Goal: Task Accomplishment & Management: Manage account settings

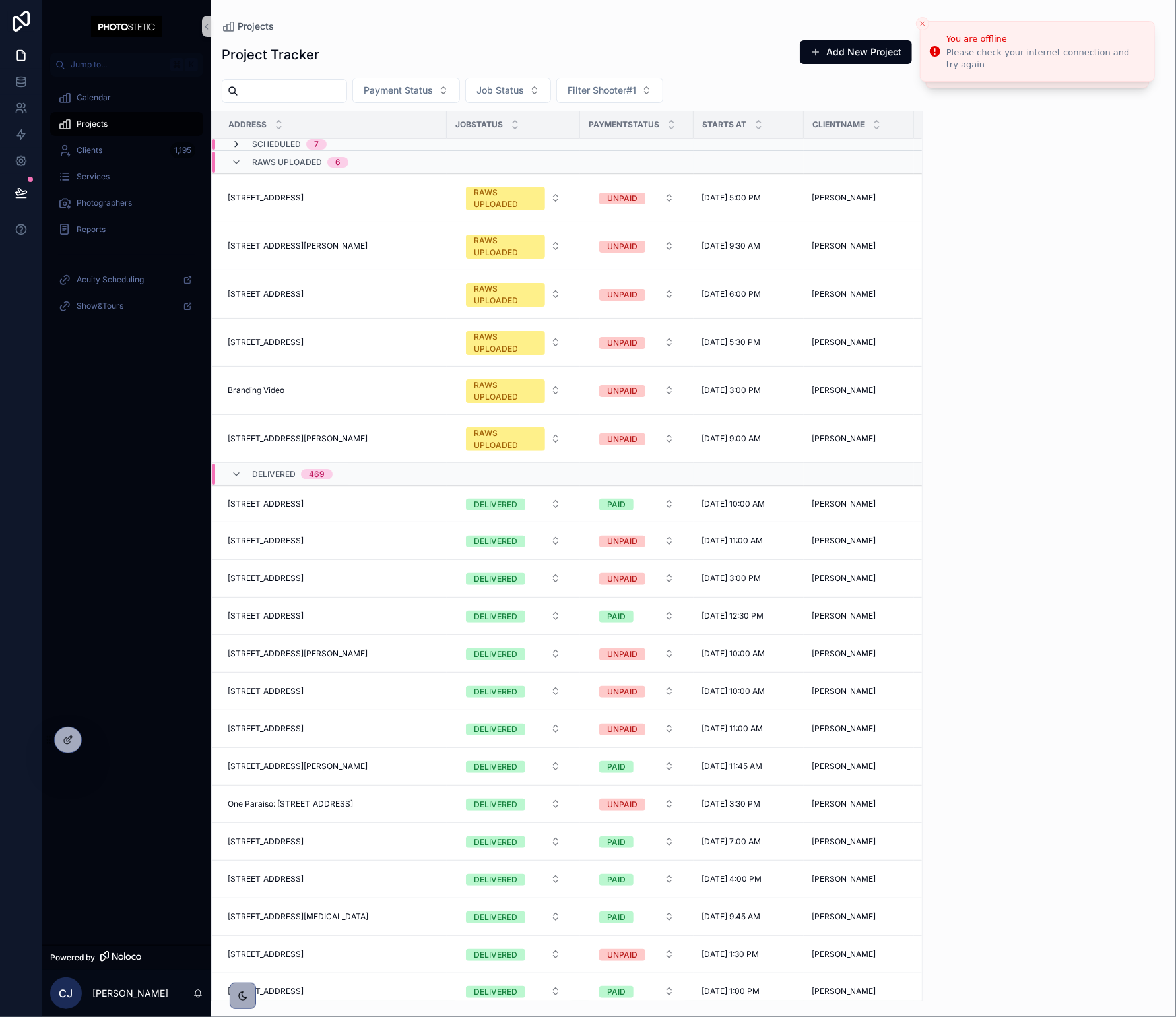
click at [235, 145] on icon "scrollable content" at bounding box center [236, 145] width 11 height 11
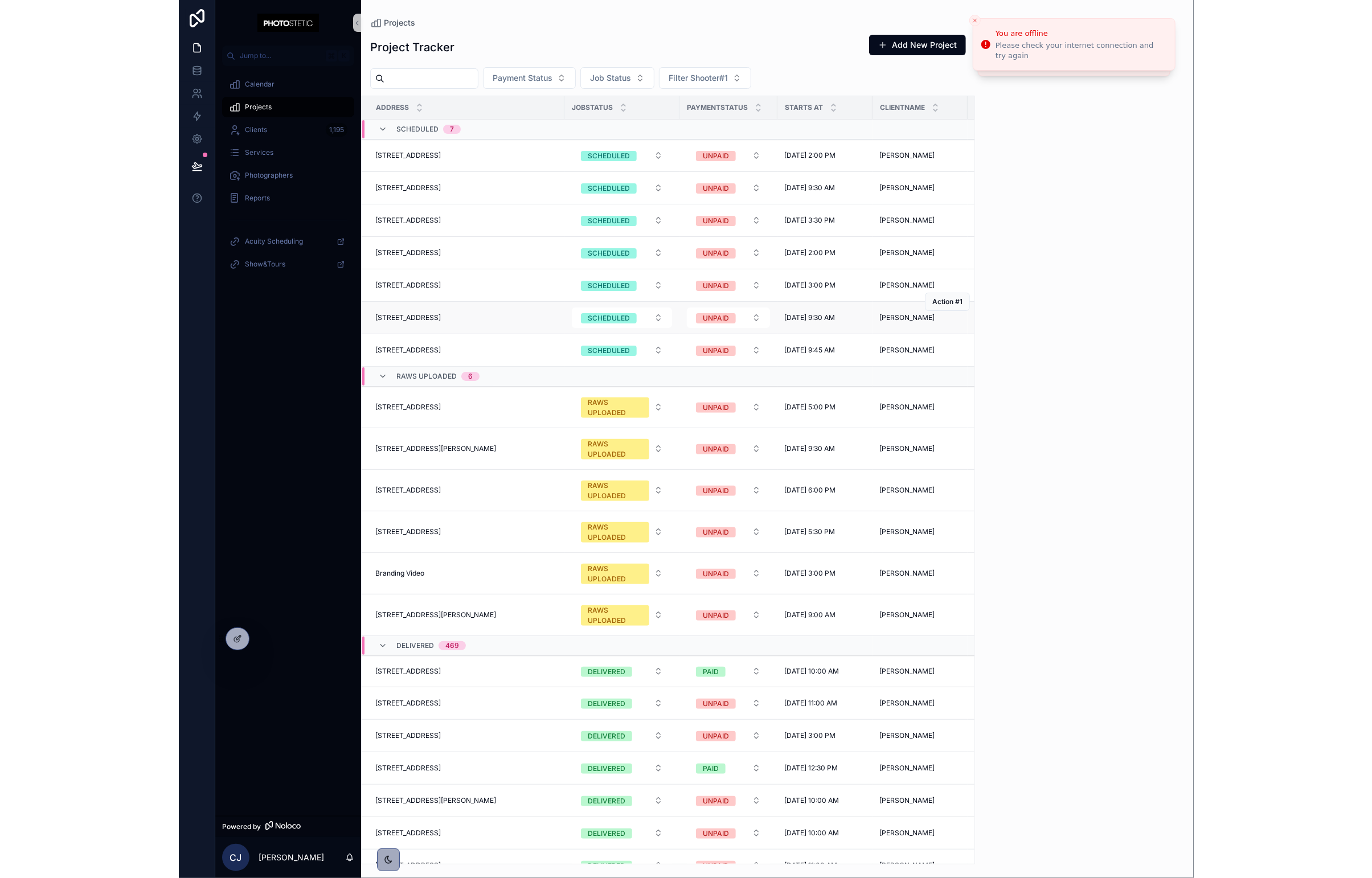
scroll to position [0, 2]
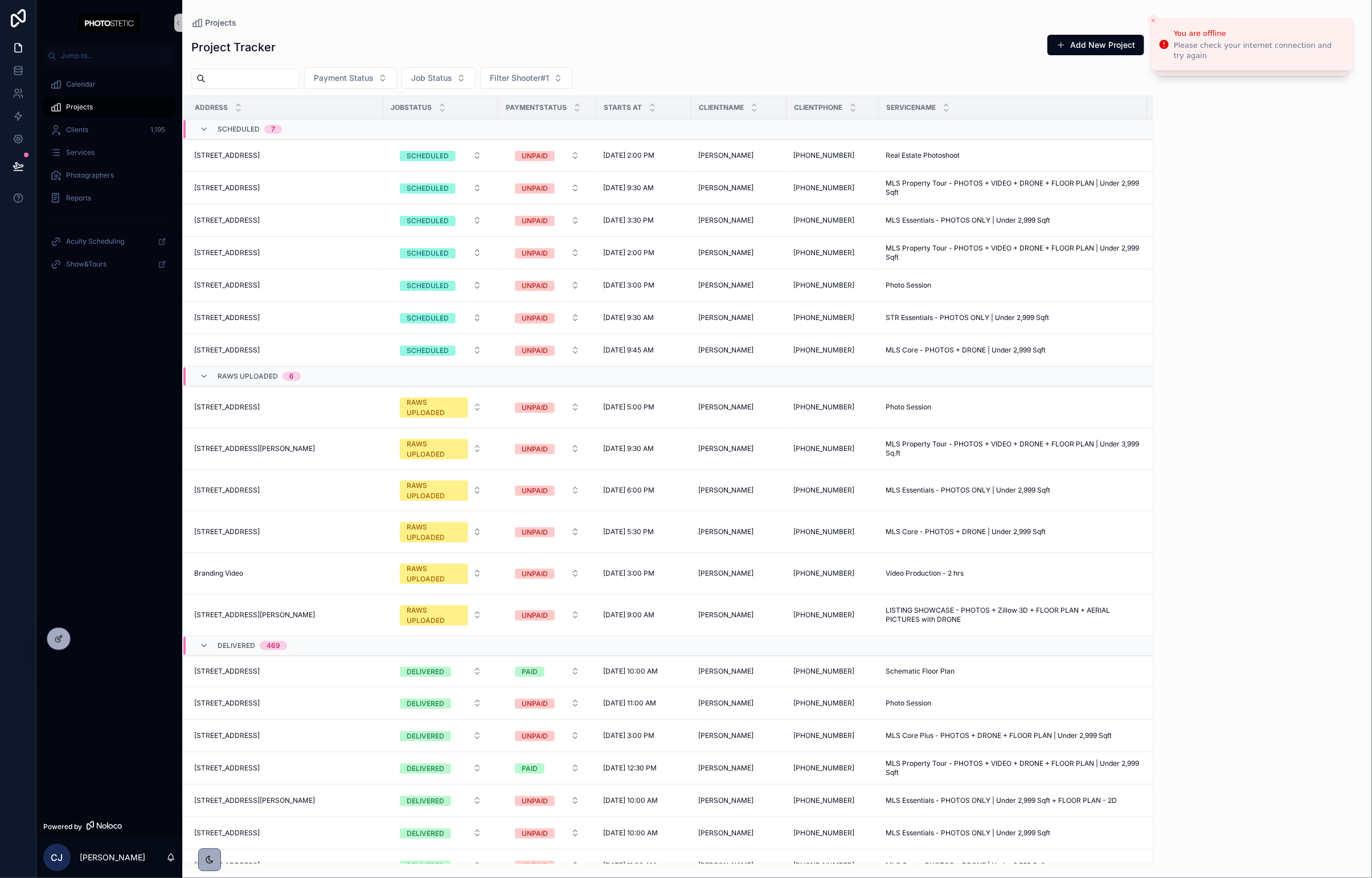
click at [299, 85] on input "scrollable content" at bounding box center [253, 78] width 93 height 16
type input "*******"
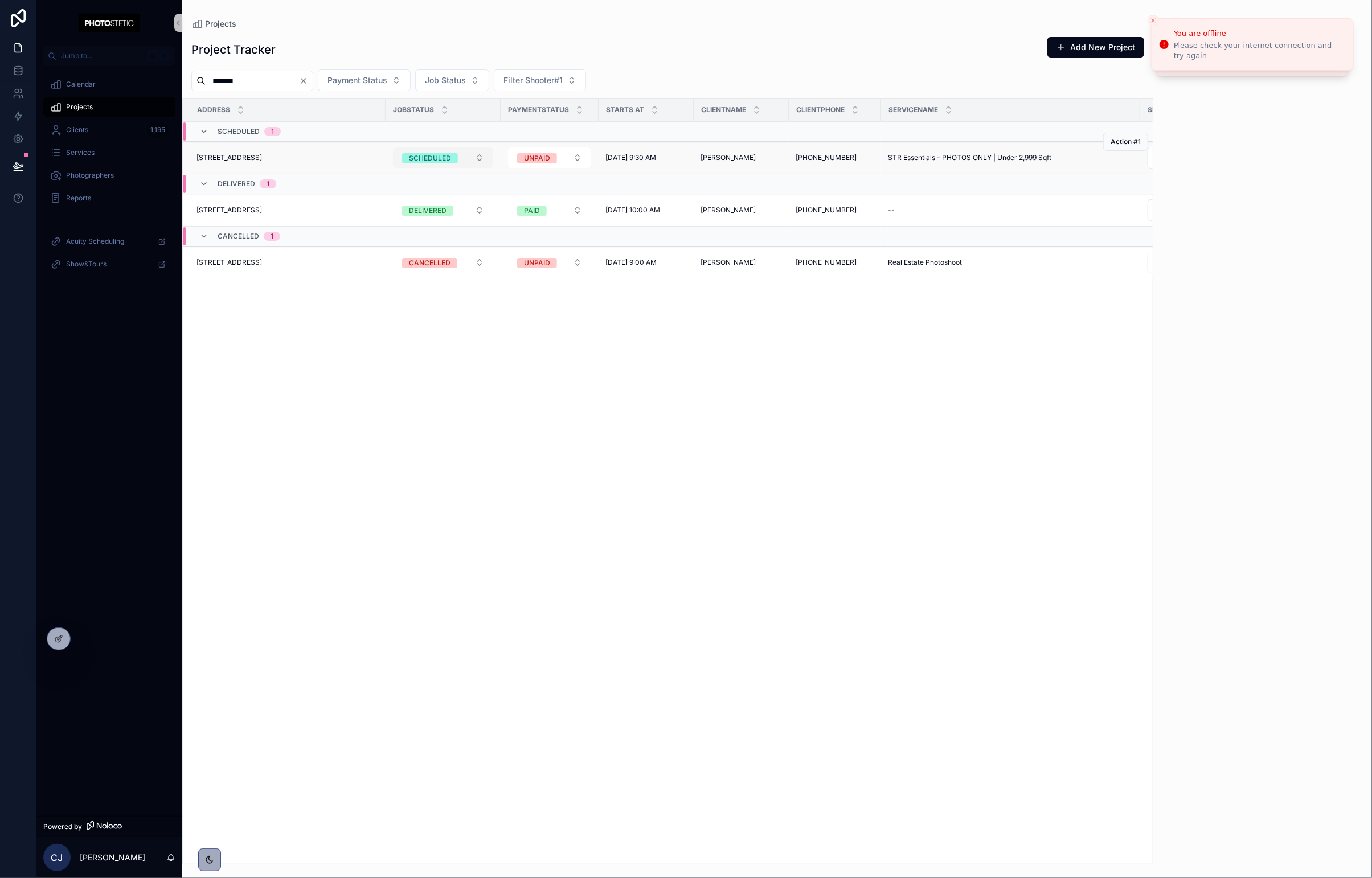
click at [453, 156] on span "SCHEDULED" at bounding box center [429, 159] width 56 height 11
click at [431, 305] on div "DELIVERED" at bounding box center [443, 306] width 137 height 17
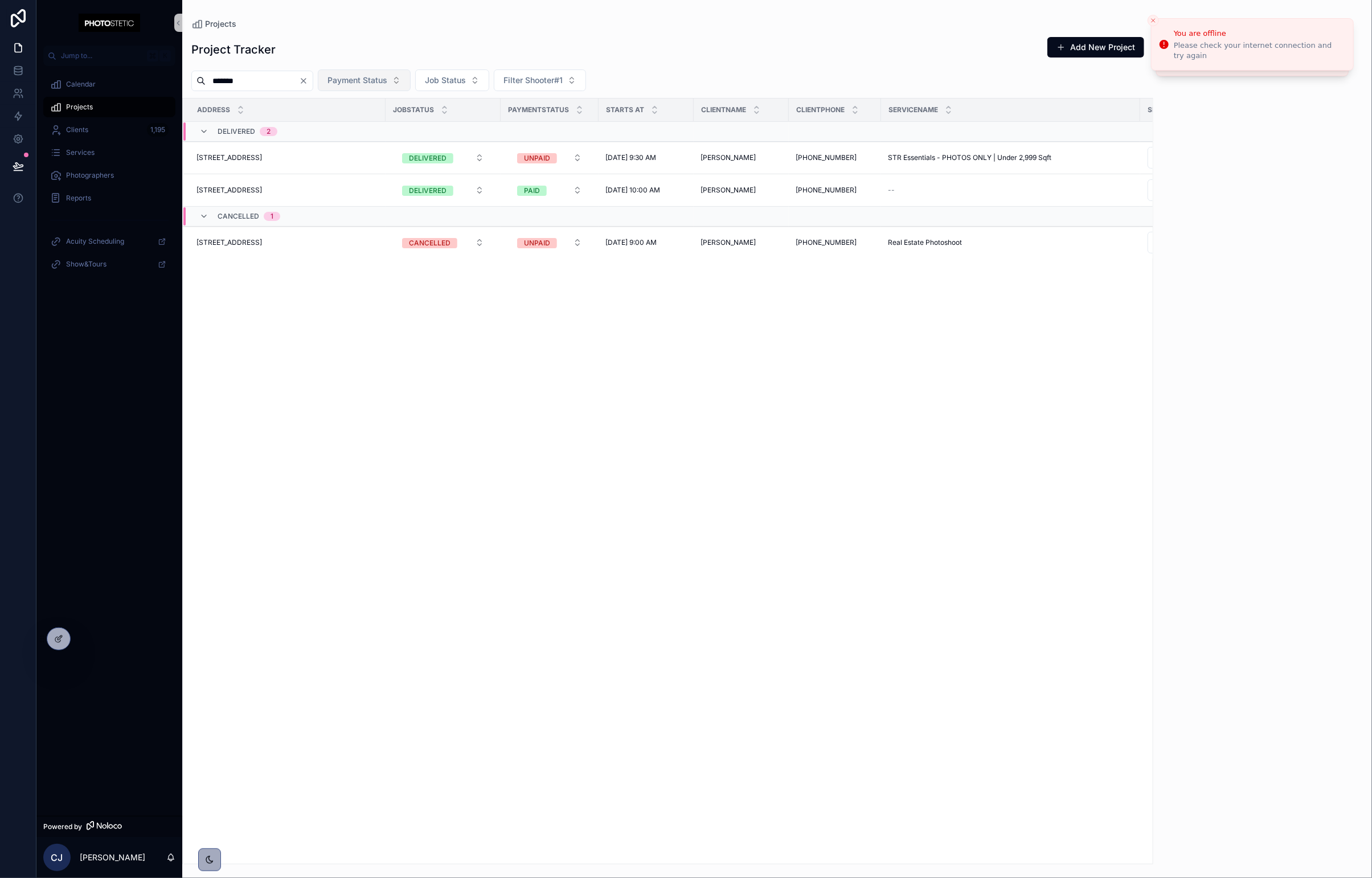
click at [306, 82] on icon "Clear" at bounding box center [303, 80] width 5 height 5
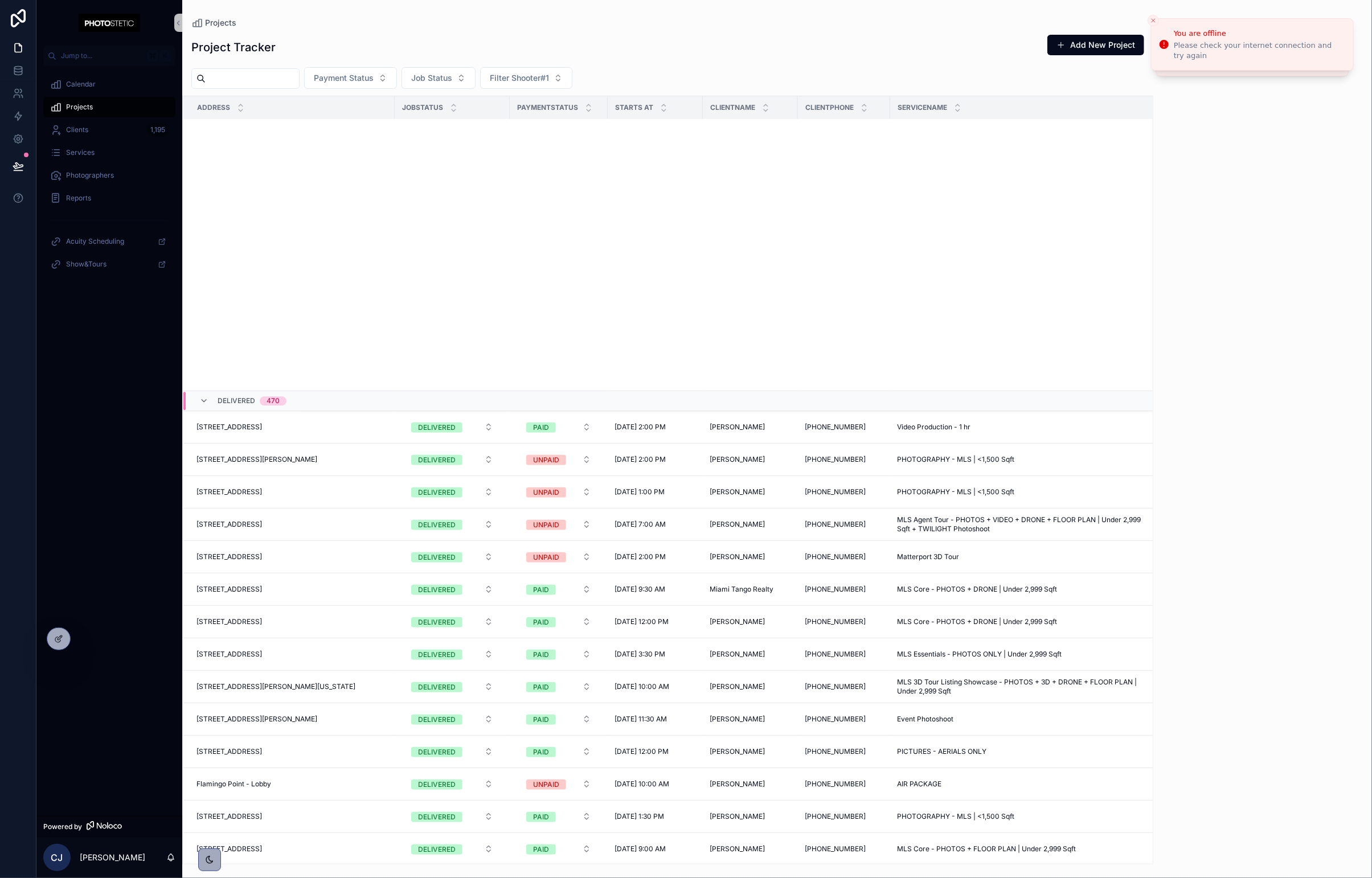
scroll to position [2761, 0]
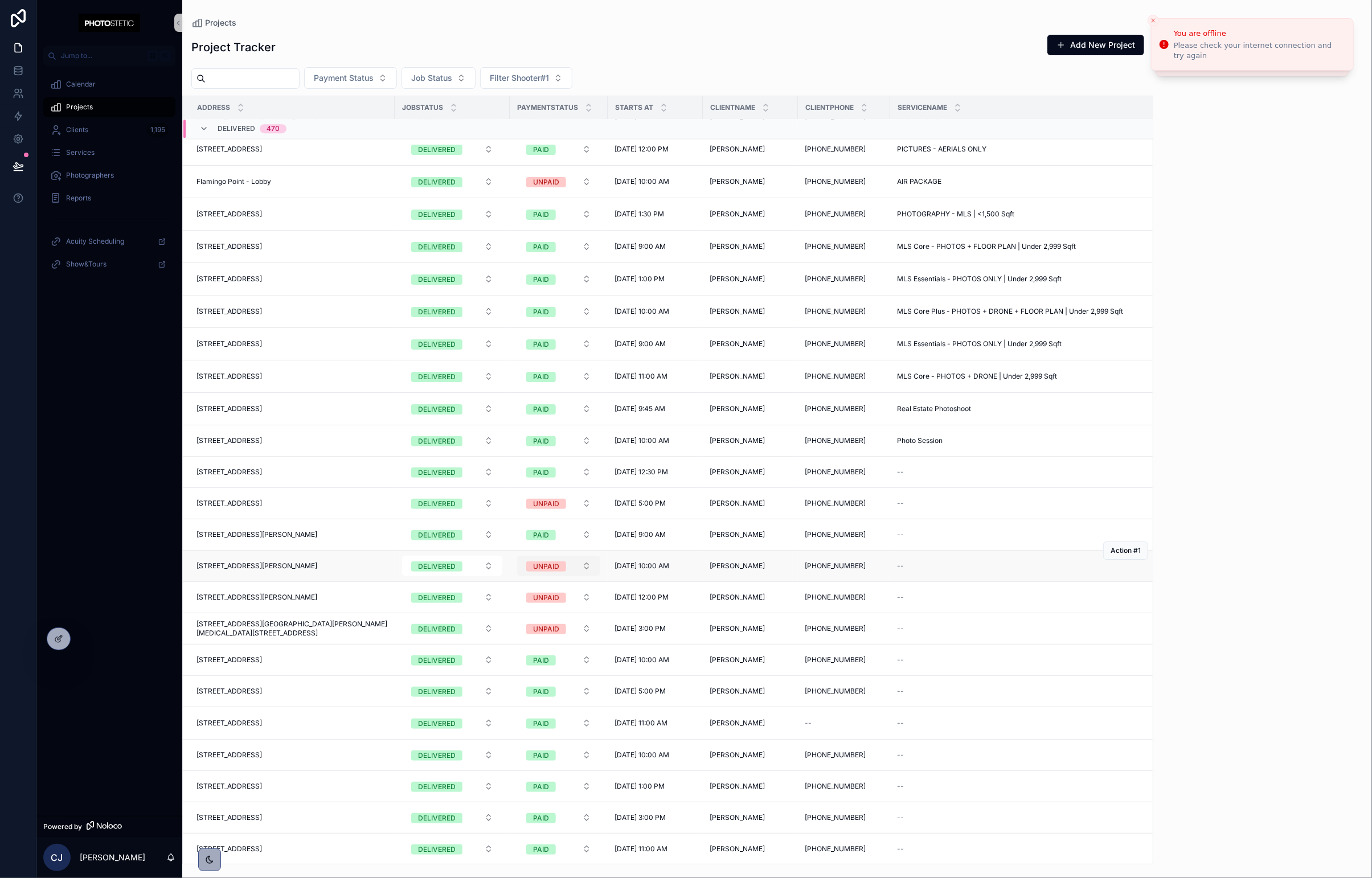
click at [536, 571] on div "UNPAID" at bounding box center [546, 567] width 26 height 11
click at [504, 635] on div "PAID" at bounding box center [509, 635] width 15 height 11
click at [279, 78] on input "scrollable content" at bounding box center [253, 78] width 93 height 16
type input "**********"
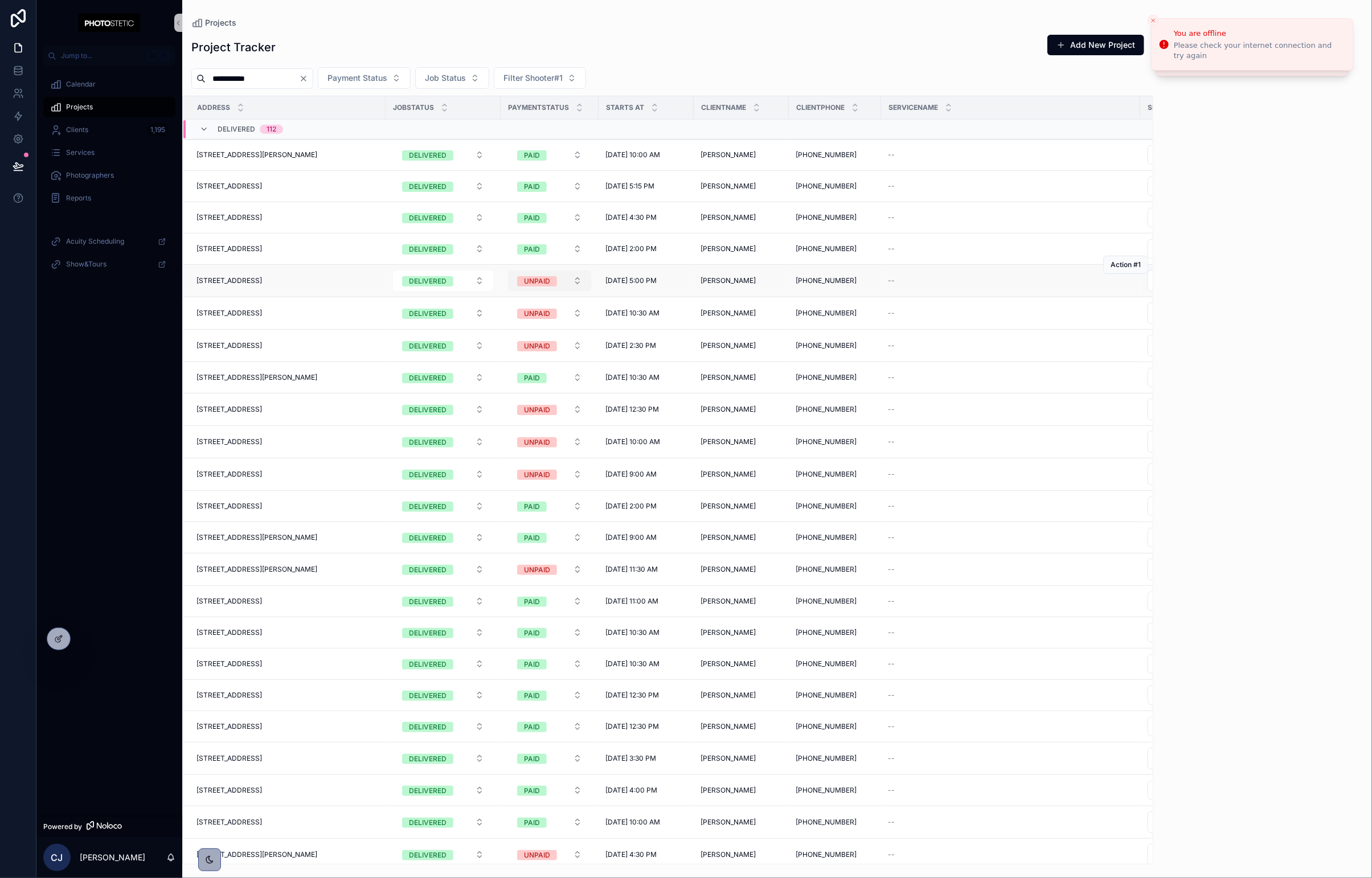
click at [524, 285] on div "UNPAID" at bounding box center [537, 281] width 26 height 11
click at [514, 343] on span "PAID" at bounding box center [501, 344] width 29 height 11
click at [549, 316] on div "UNPAID" at bounding box center [537, 314] width 26 height 11
click at [534, 376] on div "PAID" at bounding box center [550, 376] width 137 height 17
click at [555, 350] on span "UNPAID" at bounding box center [537, 347] width 40 height 11
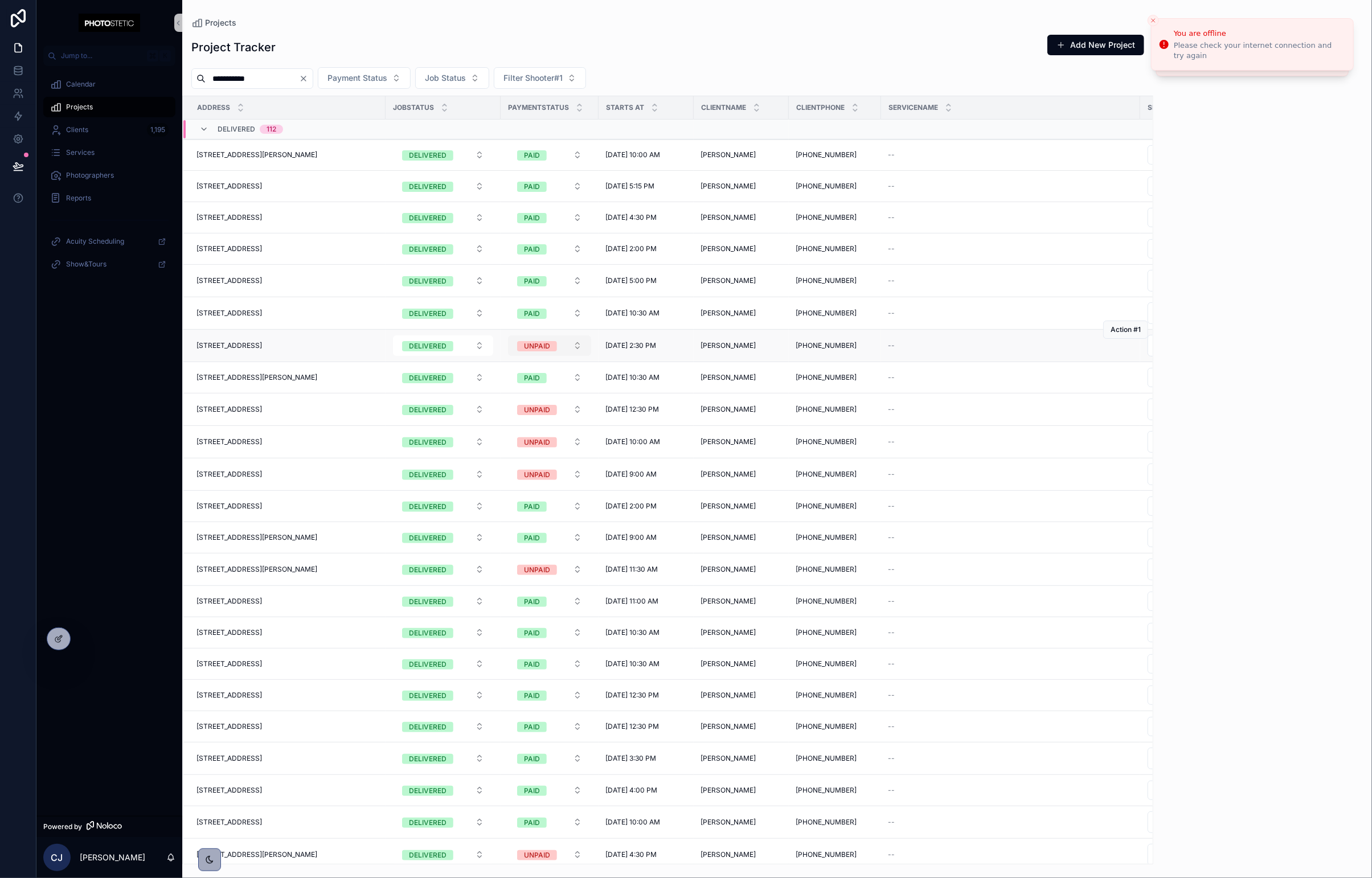
click at [539, 351] on div "UNPAID" at bounding box center [537, 347] width 26 height 11
click at [504, 408] on div "PAID" at bounding box center [500, 410] width 15 height 11
click at [538, 414] on div "UNPAID" at bounding box center [537, 410] width 26 height 11
click at [504, 472] on div "PAID" at bounding box center [500, 474] width 15 height 11
click at [546, 447] on div "UNPAID" at bounding box center [537, 443] width 26 height 11
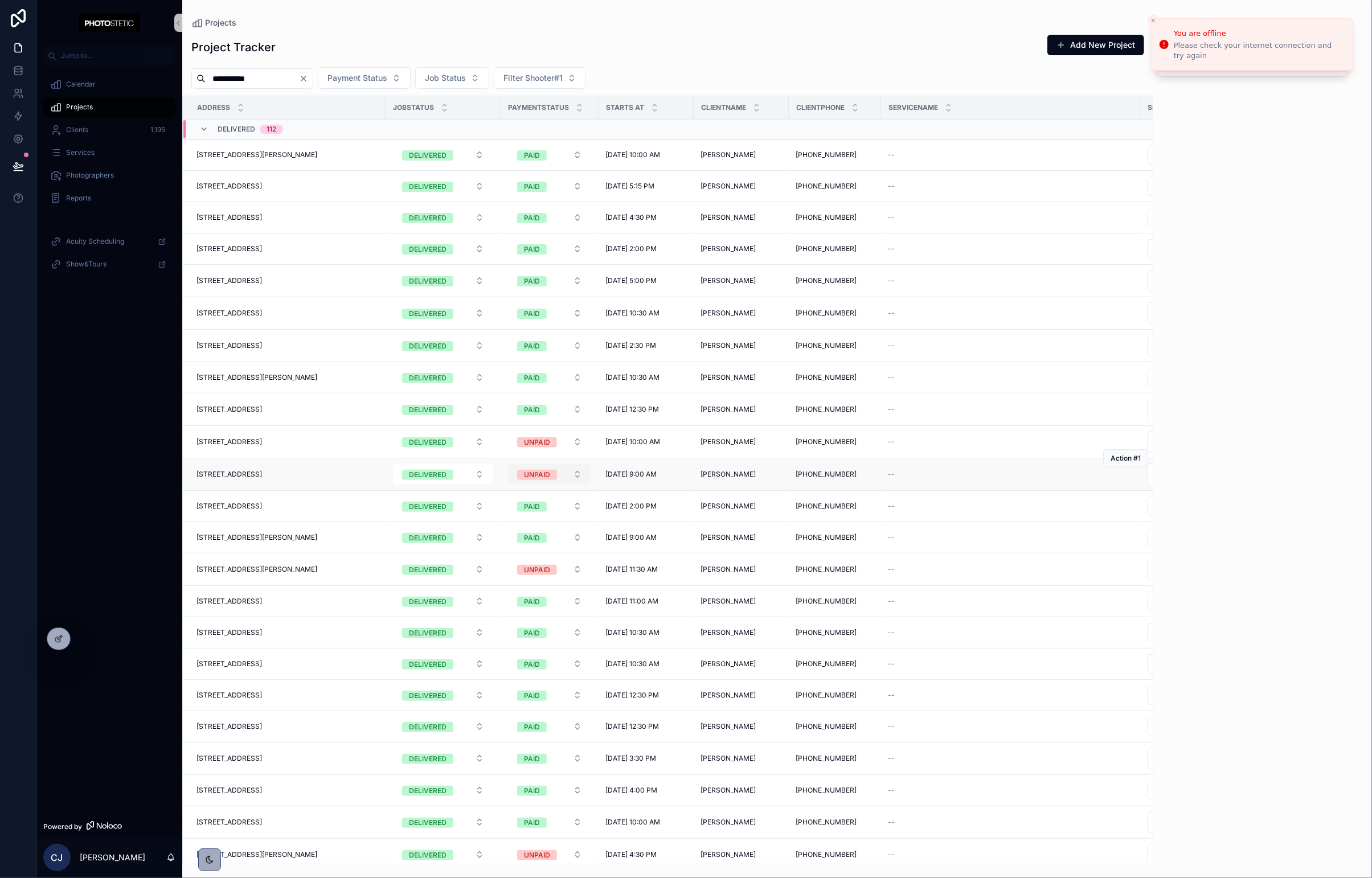
click at [533, 476] on div "UNPAID" at bounding box center [537, 475] width 26 height 11
click at [503, 537] on div "PAID" at bounding box center [500, 539] width 15 height 11
click at [551, 435] on button "UNPAID" at bounding box center [549, 441] width 83 height 20
click at [504, 503] on div "PAID" at bounding box center [500, 506] width 15 height 11
click at [542, 568] on div "UNPAID" at bounding box center [537, 570] width 26 height 11
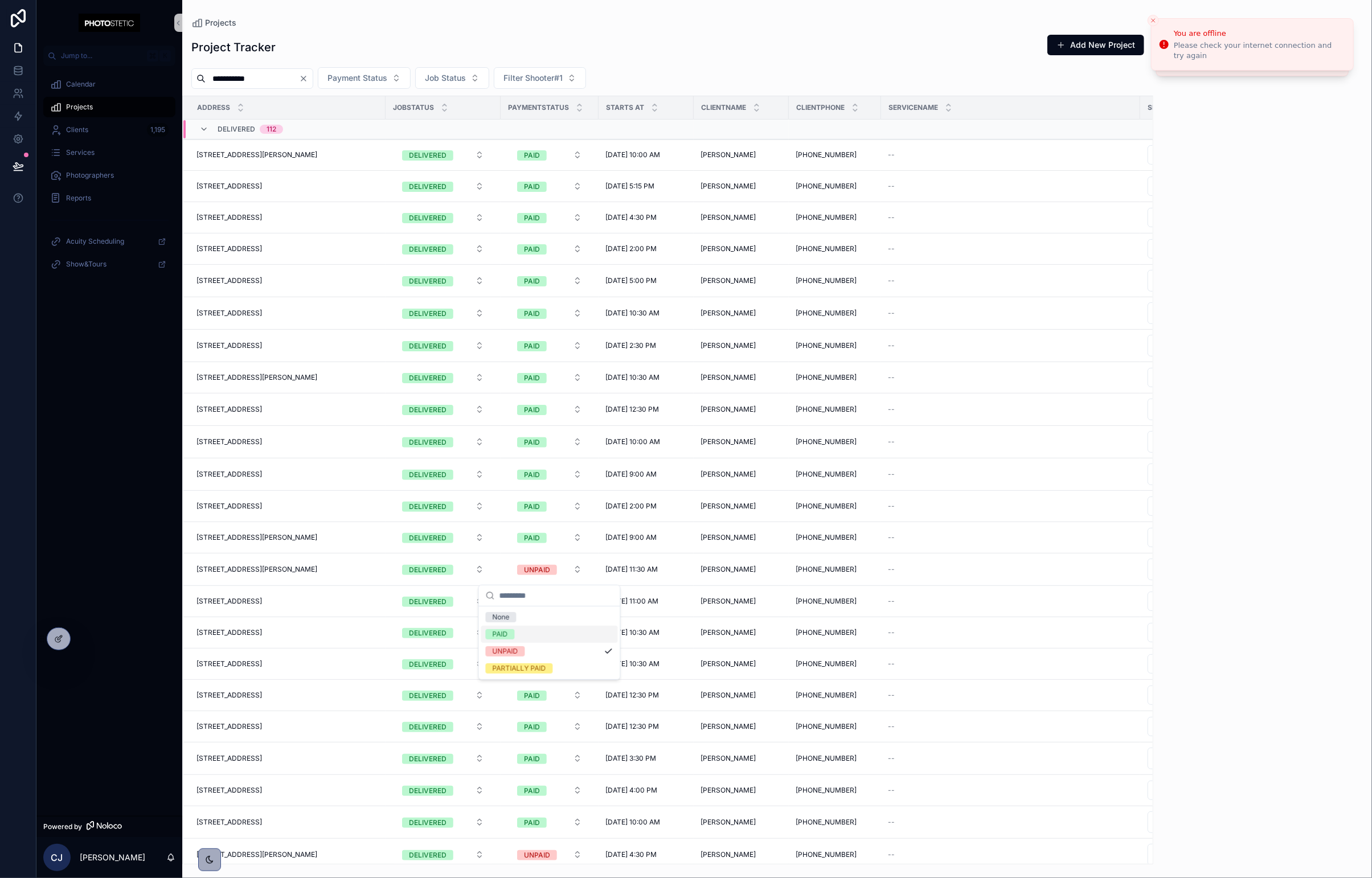
click at [502, 636] on div "PAID" at bounding box center [500, 635] width 15 height 11
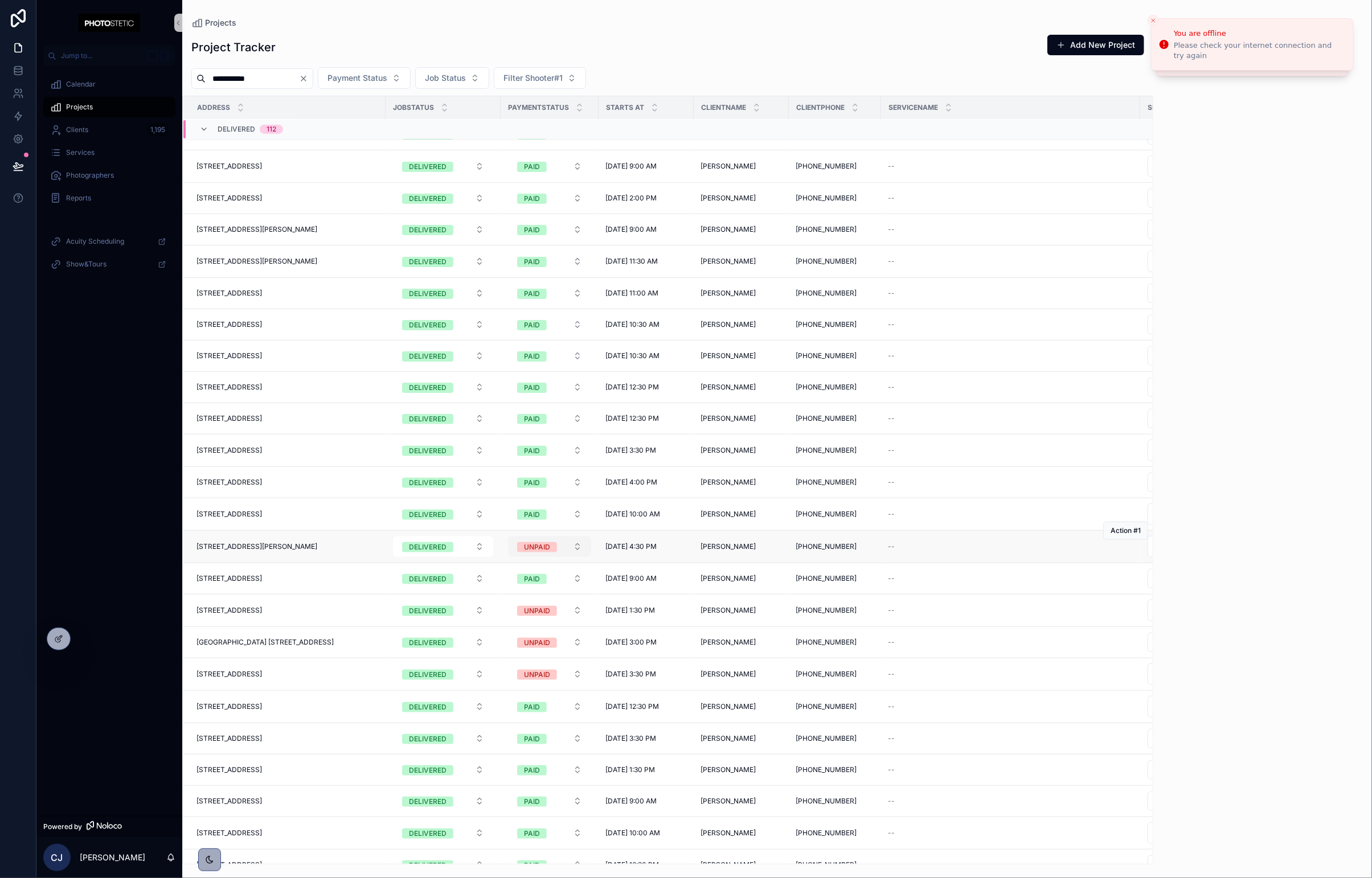
scroll to position [305, 0]
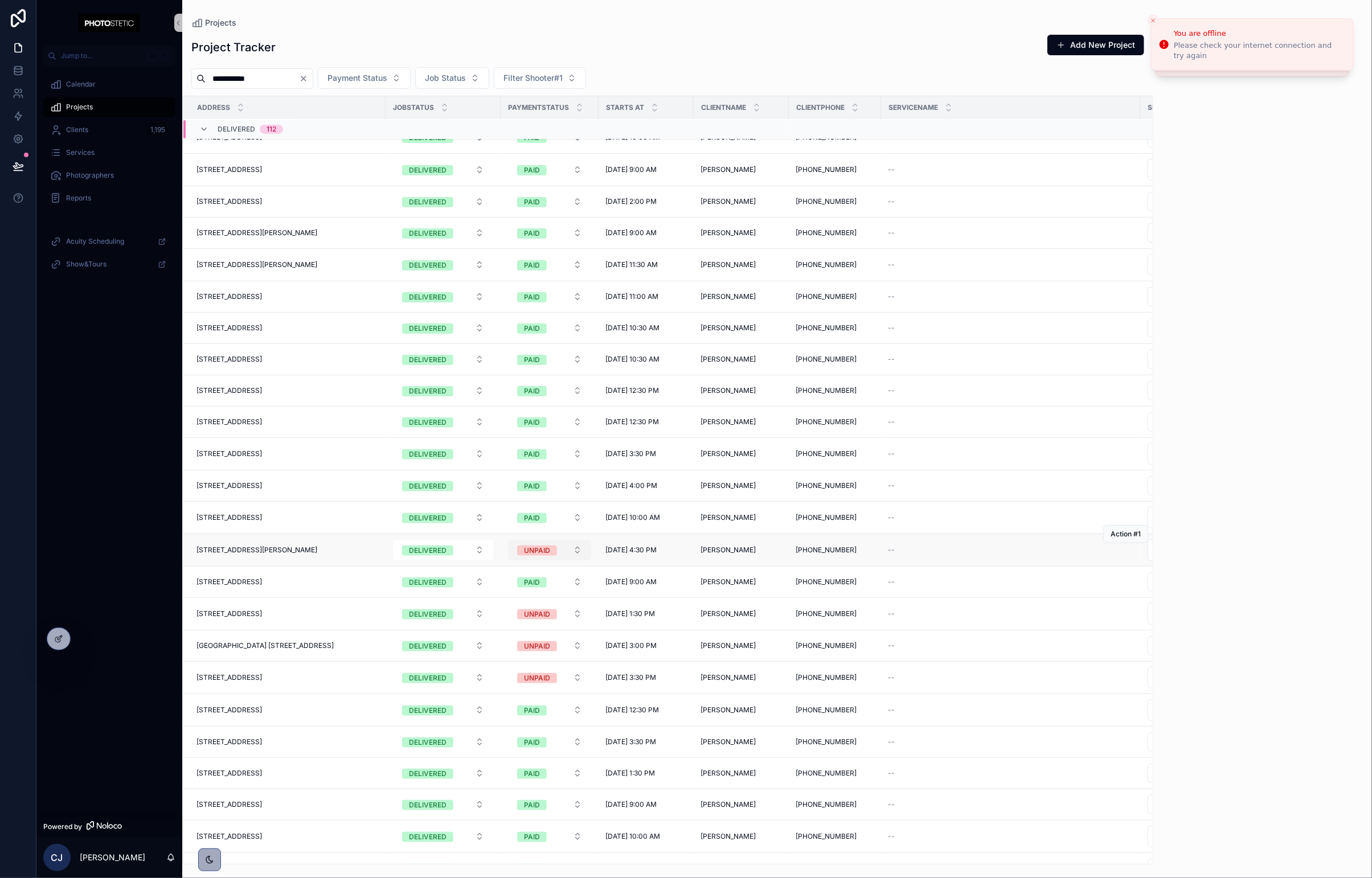
click at [542, 552] on div "UNPAID" at bounding box center [537, 550] width 26 height 11
click at [512, 616] on span "PAID" at bounding box center [501, 616] width 29 height 11
click at [537, 617] on div "UNPAID" at bounding box center [537, 615] width 26 height 11
click at [506, 679] on div "PAID" at bounding box center [500, 681] width 15 height 11
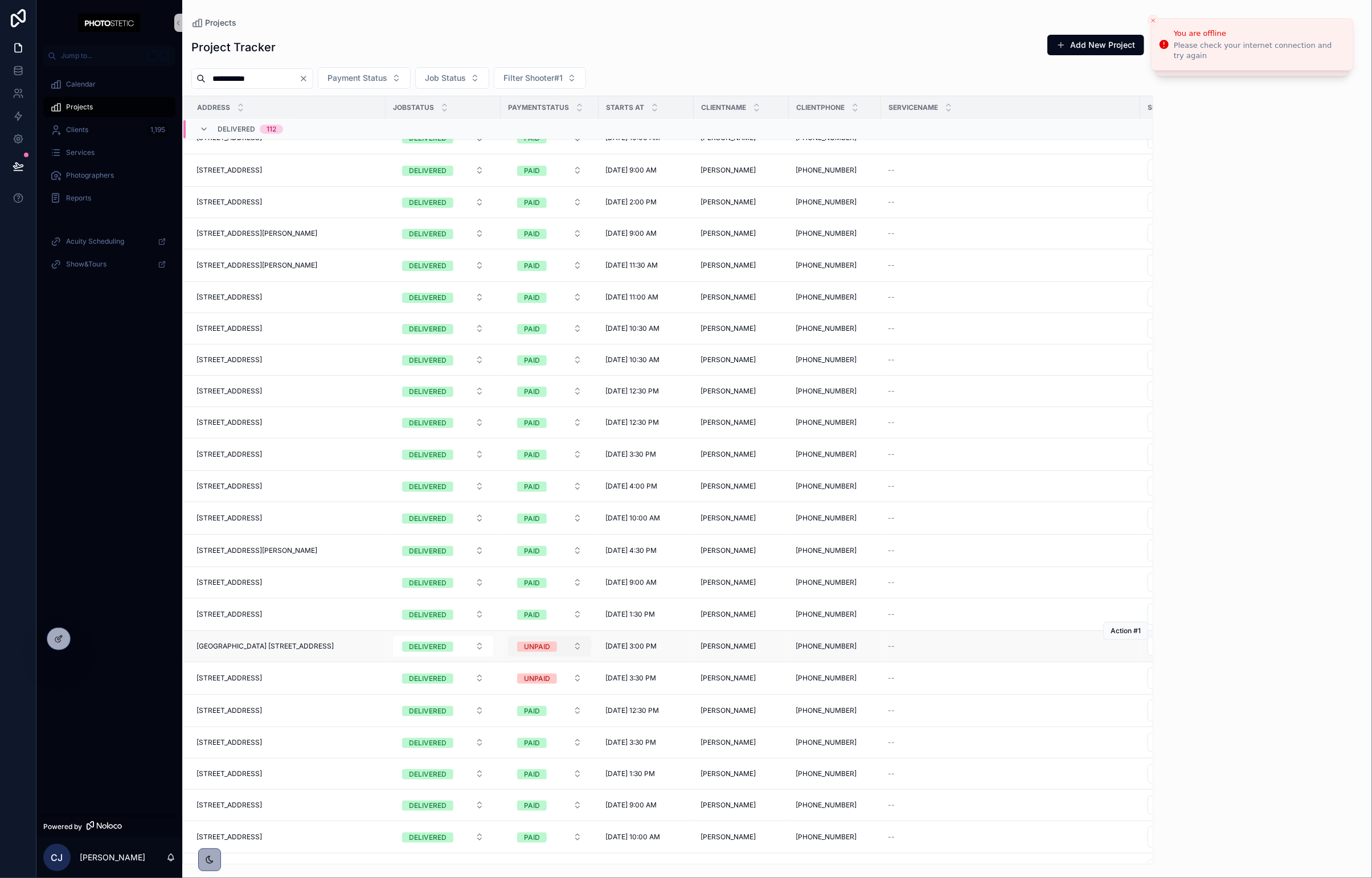
click at [541, 646] on span "UNPAID" at bounding box center [537, 646] width 40 height 11
click at [502, 714] on div "PAID" at bounding box center [500, 713] width 15 height 11
click at [540, 716] on span "PAID" at bounding box center [531, 712] width 30 height 11
click at [537, 689] on button "UNPAID" at bounding box center [549, 678] width 83 height 20
click at [499, 743] on div "PAID" at bounding box center [500, 746] width 15 height 11
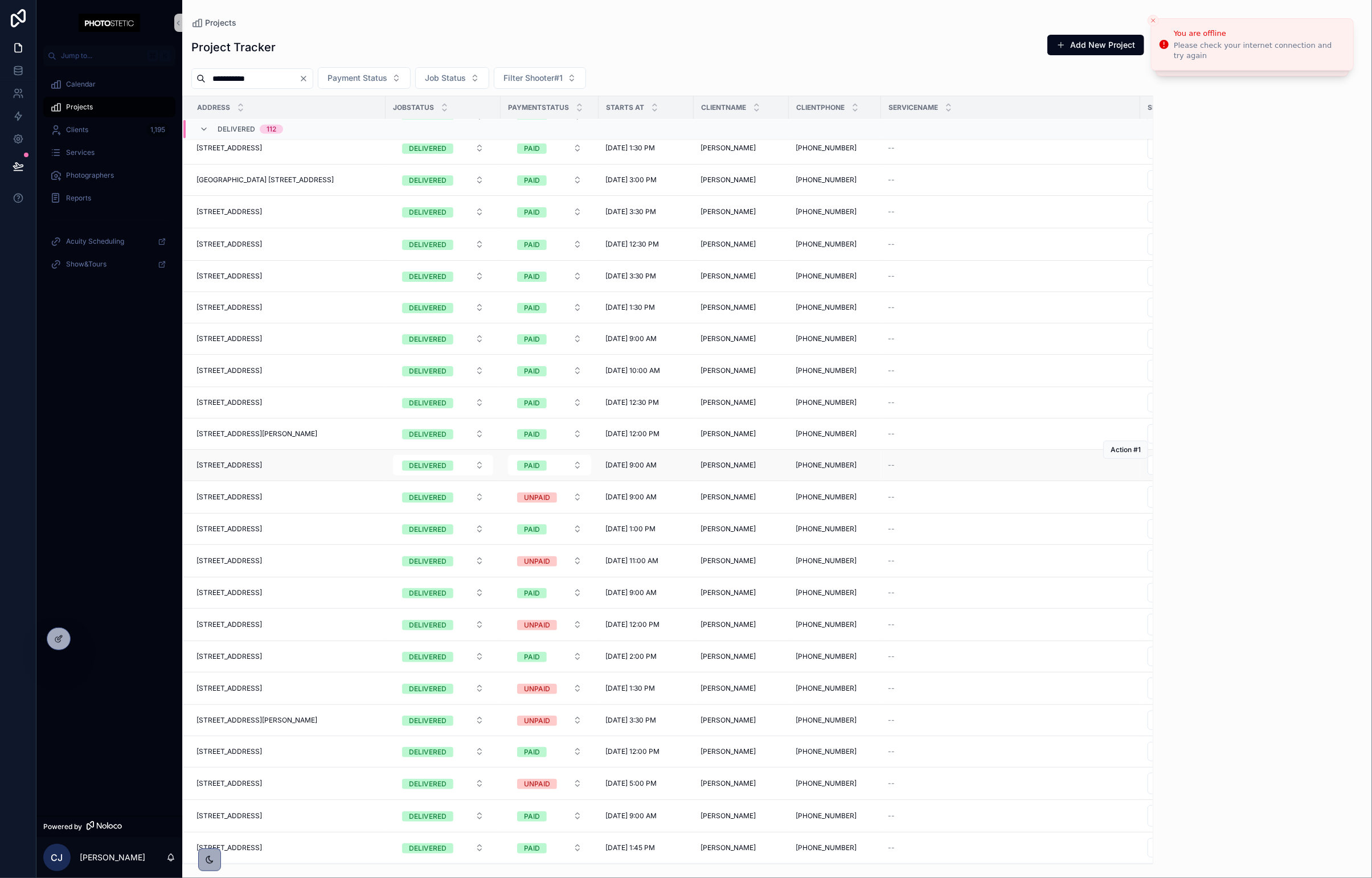
scroll to position [786, 0]
click at [539, 503] on div "UNPAID" at bounding box center [537, 499] width 26 height 11
click at [502, 564] on td "UNPAID" at bounding box center [549, 561] width 98 height 32
click at [540, 562] on div "UNPAID" at bounding box center [537, 562] width 26 height 11
click at [503, 625] on div "PAID" at bounding box center [500, 627] width 15 height 11
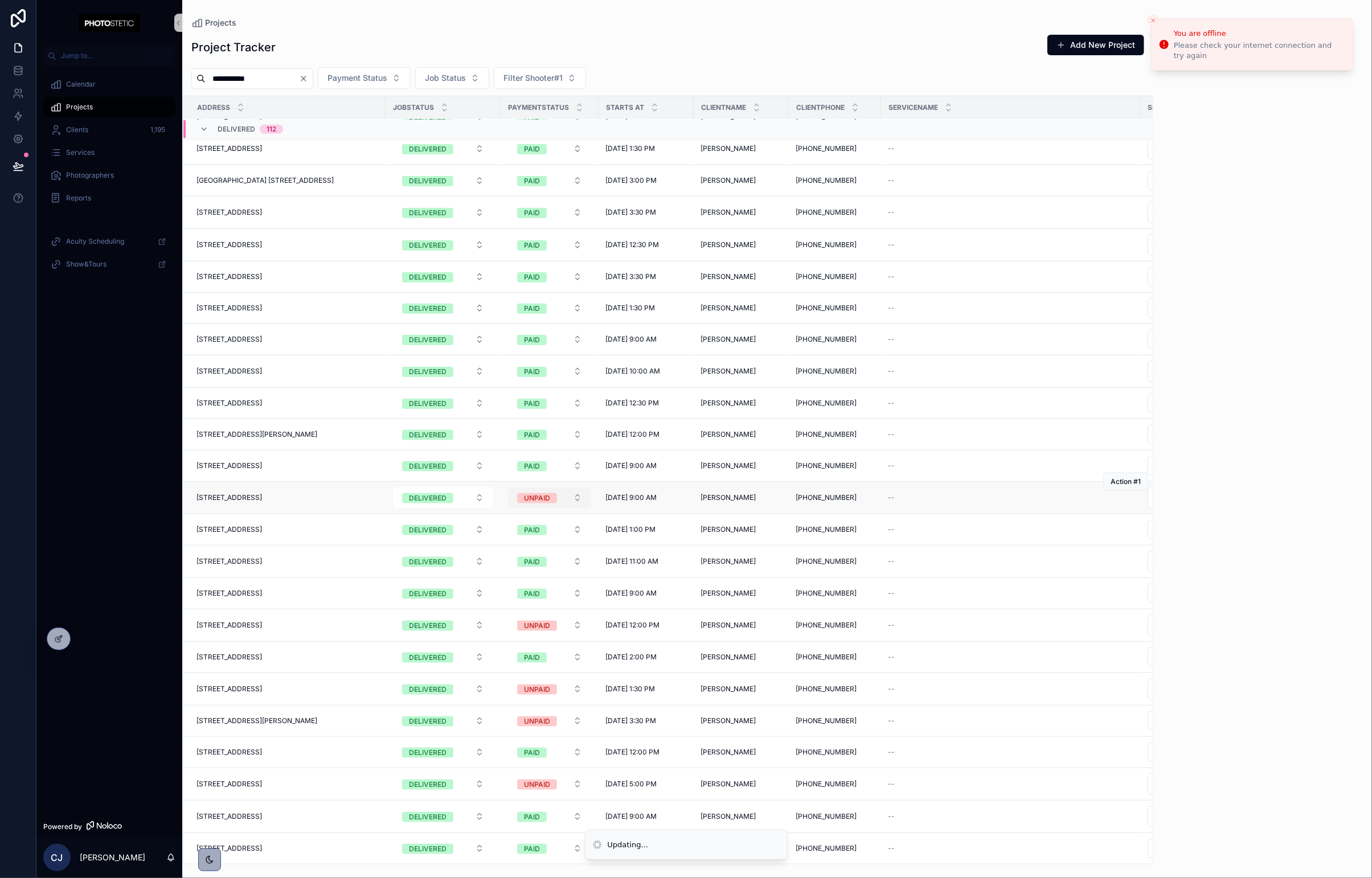
click at [554, 503] on span "UNPAID" at bounding box center [537, 499] width 40 height 11
click at [510, 561] on span "PAID" at bounding box center [501, 564] width 29 height 11
click at [533, 629] on div "UNPAID" at bounding box center [537, 626] width 26 height 11
click at [503, 690] on div "PAID" at bounding box center [500, 692] width 15 height 11
click at [545, 694] on div "UNPAID" at bounding box center [537, 690] width 26 height 11
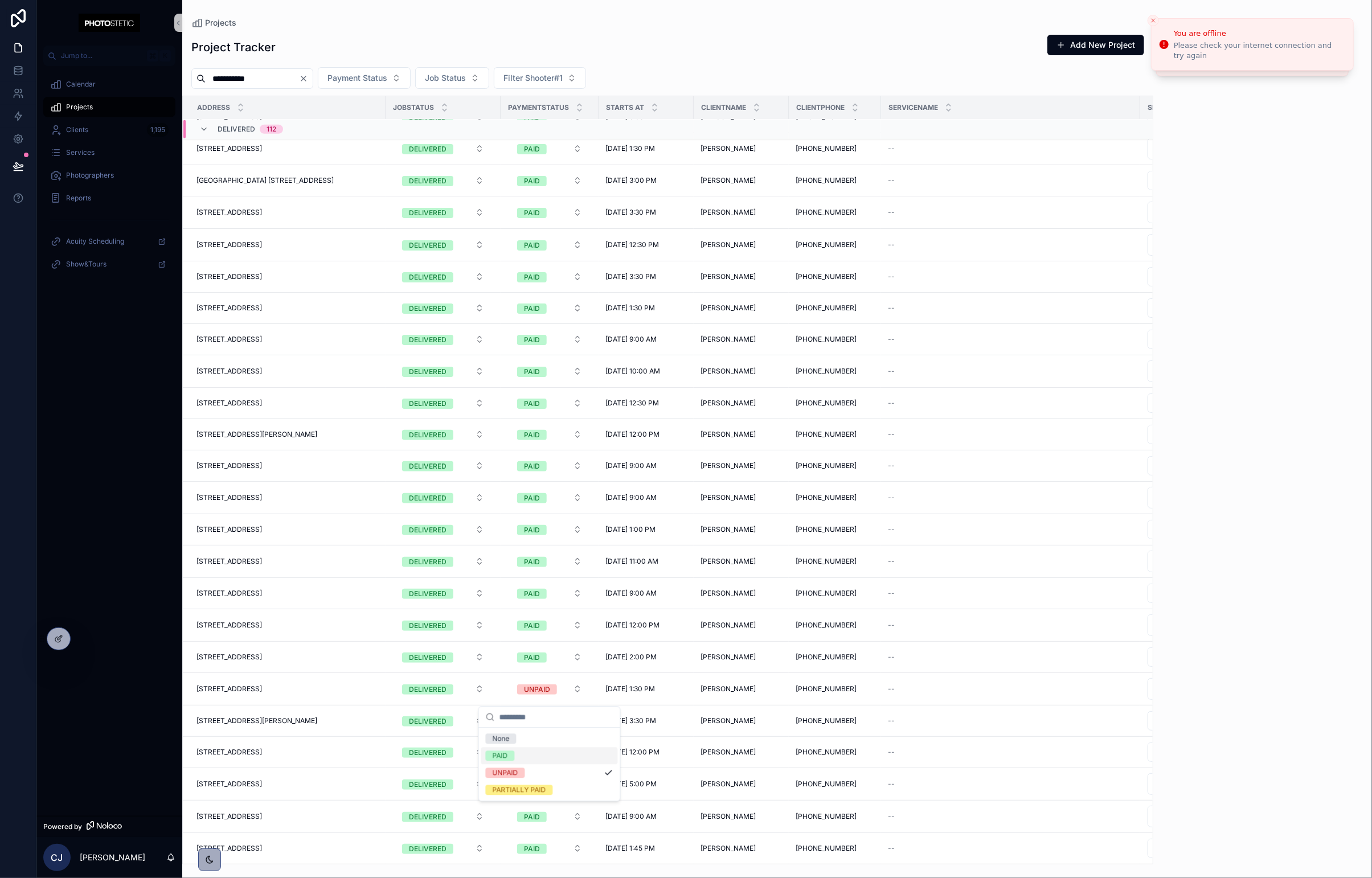
click at [505, 753] on div "PAID" at bounding box center [500, 756] width 15 height 11
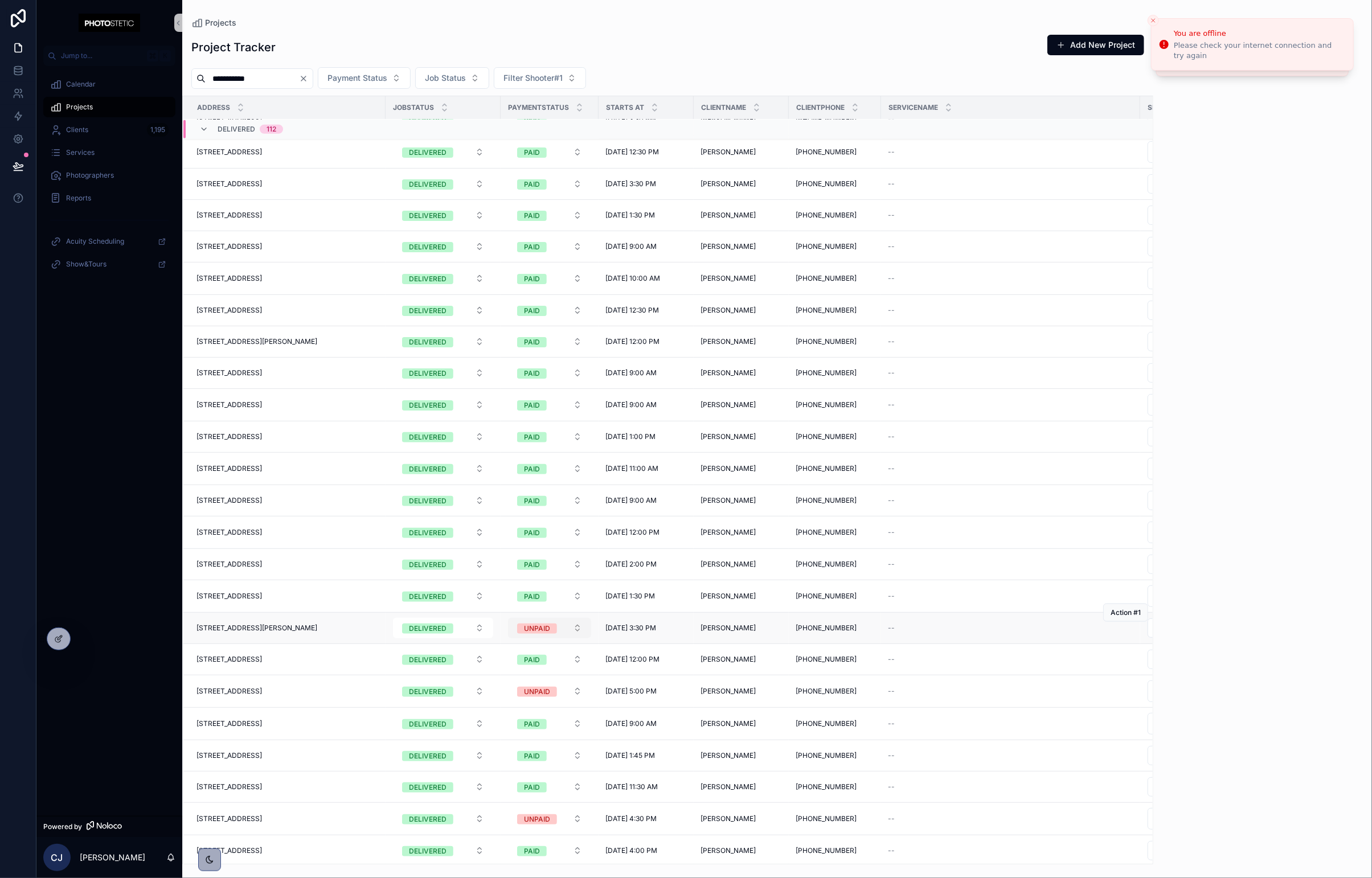
click at [542, 631] on div "UNPAID" at bounding box center [537, 629] width 26 height 11
click at [551, 628] on span "UNPAID" at bounding box center [537, 629] width 40 height 11
click at [509, 696] on span "PAID" at bounding box center [501, 695] width 29 height 11
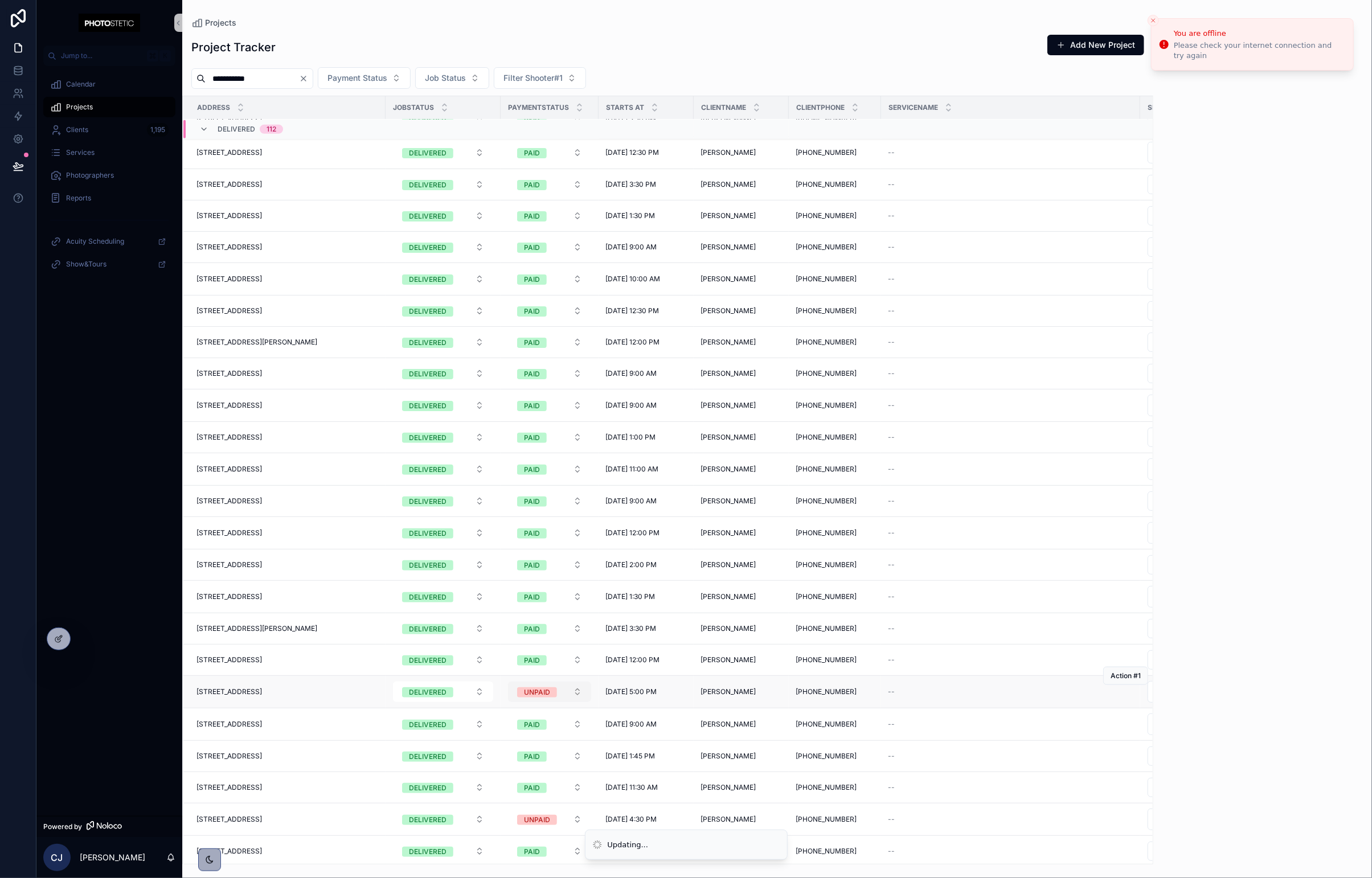
click at [541, 696] on div "UNPAID" at bounding box center [537, 693] width 26 height 11
click at [506, 754] on div "PAID" at bounding box center [500, 759] width 15 height 11
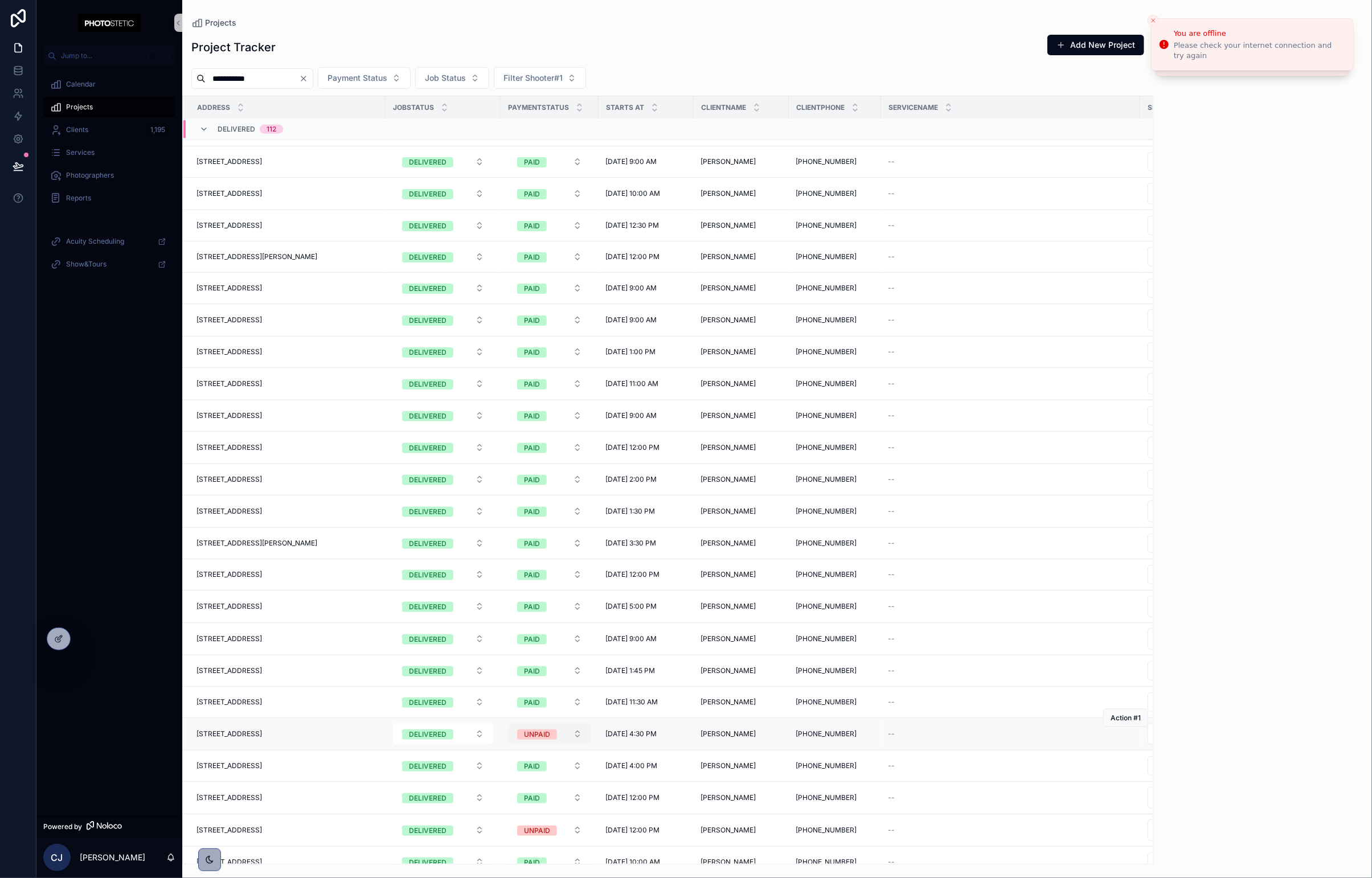
scroll to position [963, 1]
click at [533, 737] on div "UNPAID" at bounding box center [537, 735] width 26 height 11
click at [503, 795] on div "PAID" at bounding box center [550, 802] width 137 height 17
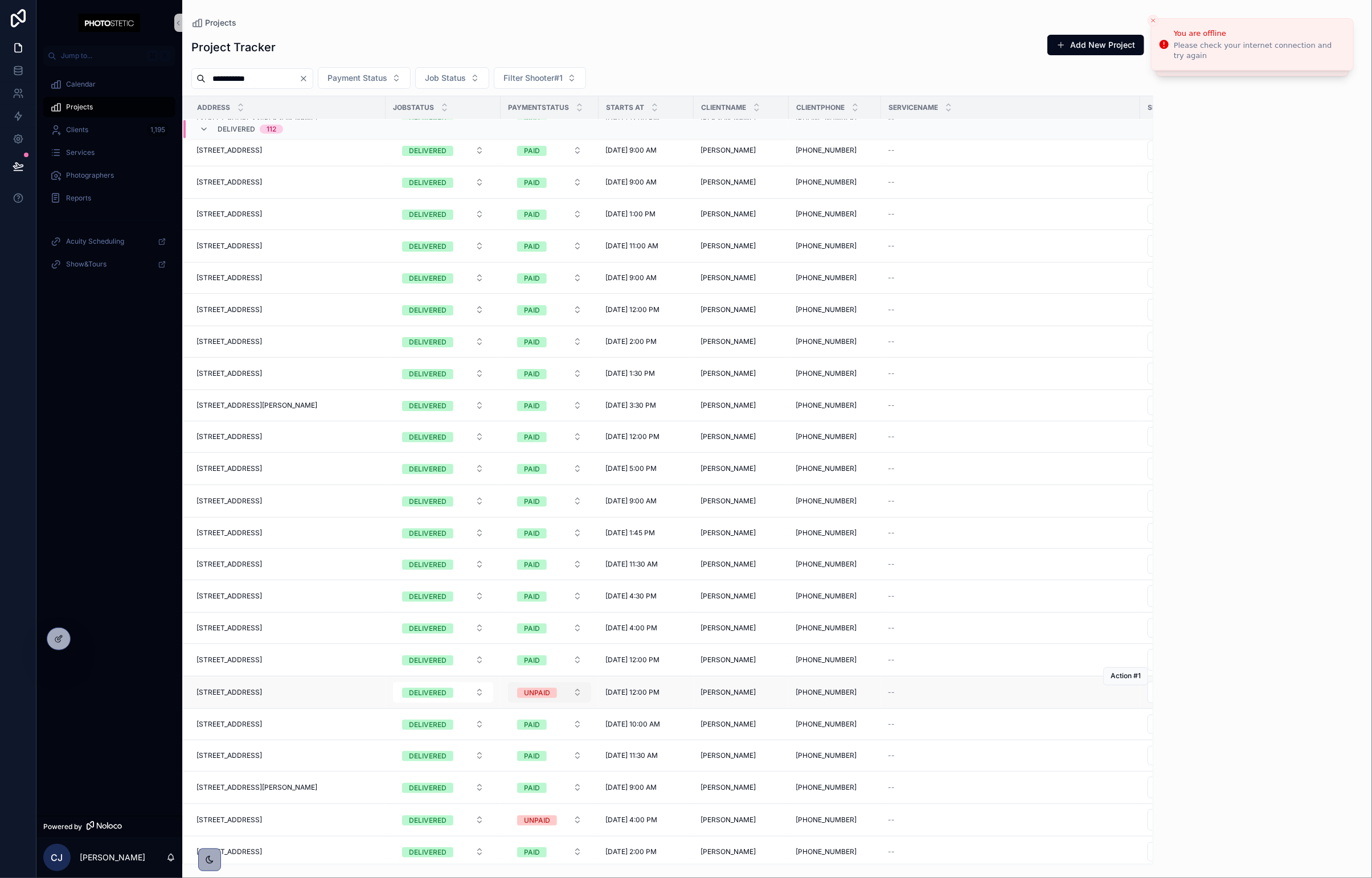
click at [534, 696] on div "UNPAID" at bounding box center [537, 693] width 26 height 11
click at [499, 751] on div "PAID" at bounding box center [550, 760] width 137 height 17
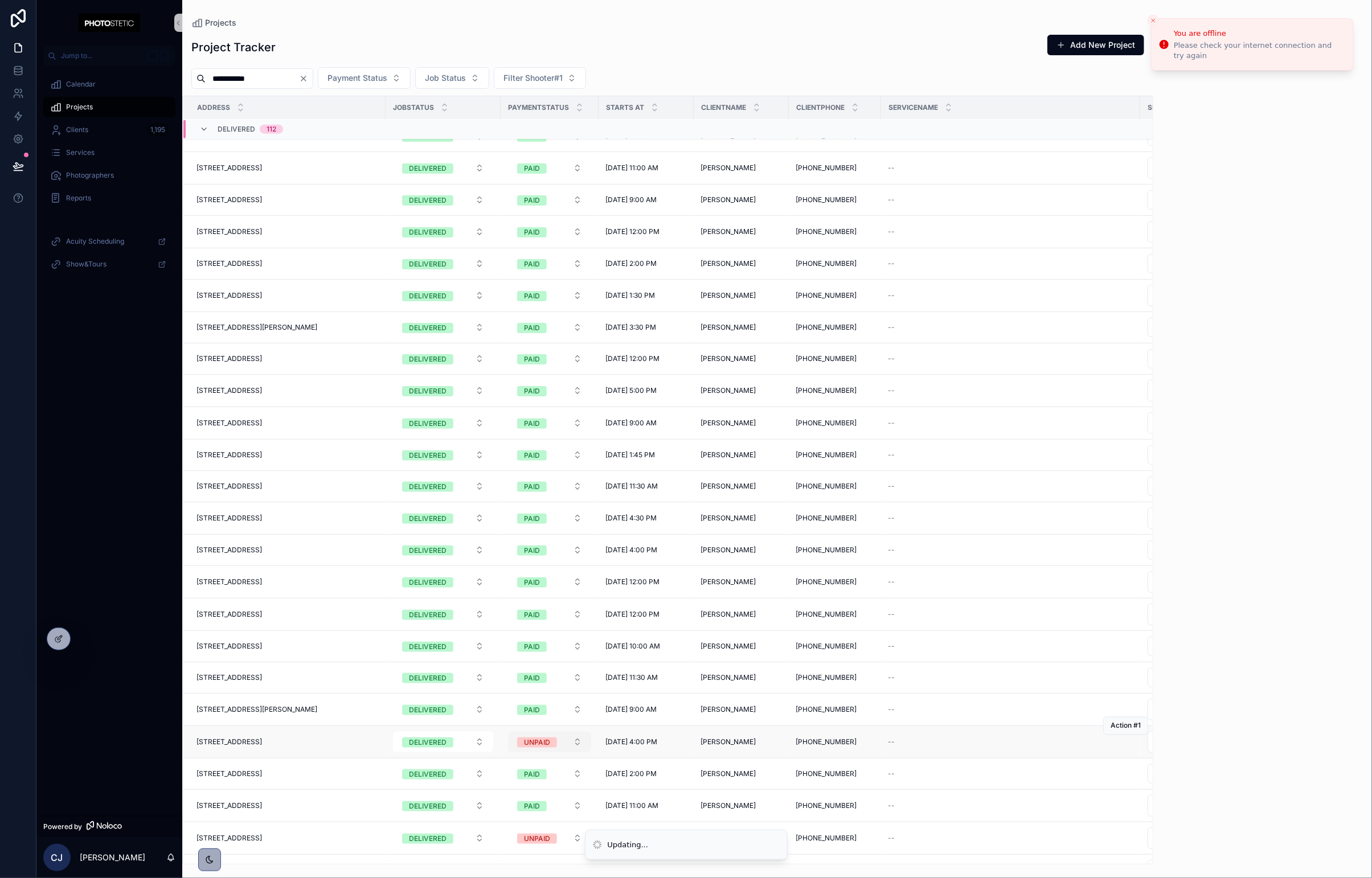
click at [532, 744] on div "UNPAID" at bounding box center [537, 743] width 26 height 11
click at [501, 801] on div "PAID" at bounding box center [550, 809] width 137 height 17
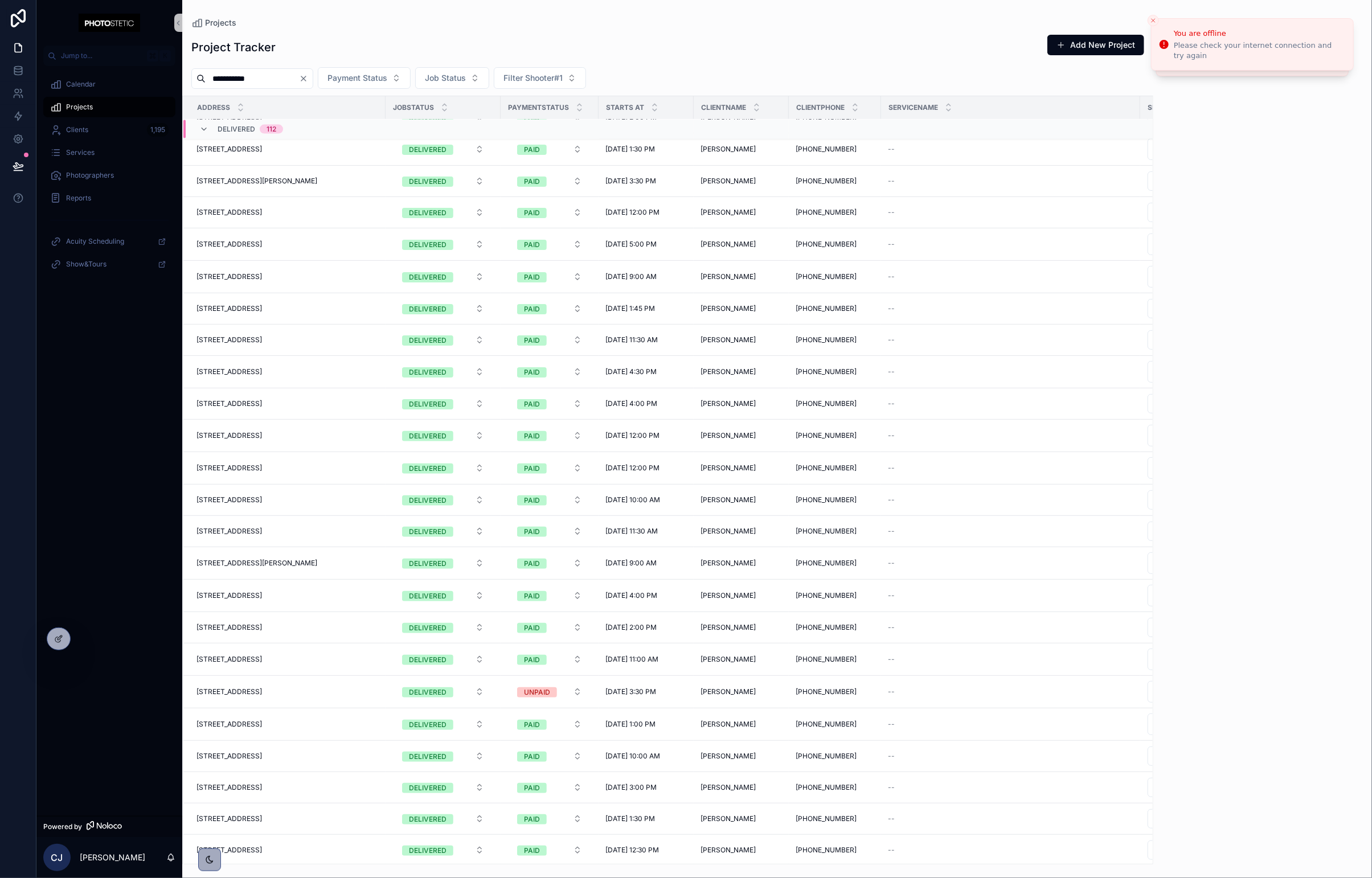
click at [539, 698] on div "UNPAID" at bounding box center [537, 693] width 26 height 11
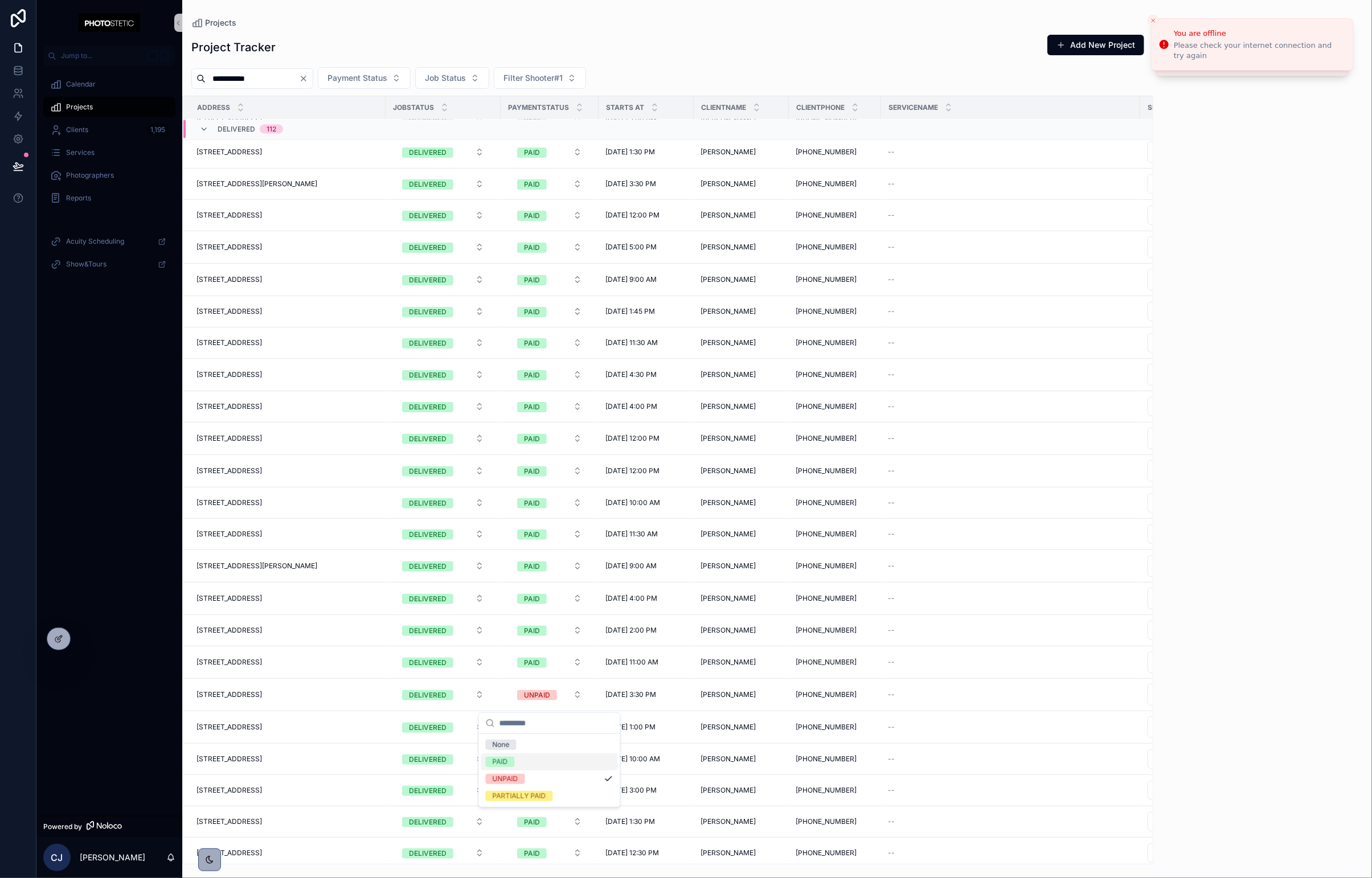
click at [520, 762] on div "PAID" at bounding box center [550, 762] width 137 height 17
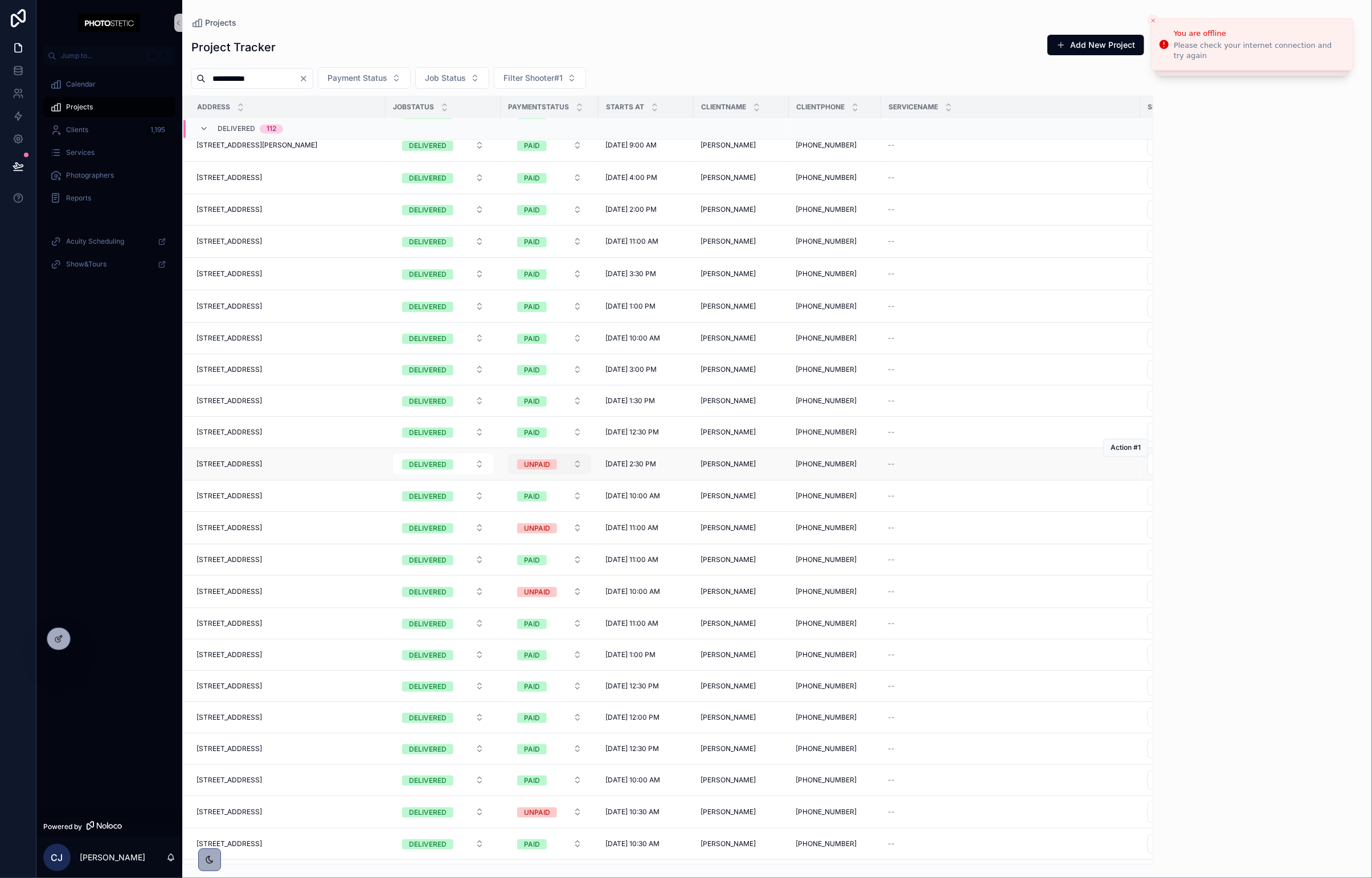
click at [549, 462] on button "UNPAID" at bounding box center [549, 464] width 83 height 20
click at [509, 534] on span "PAID" at bounding box center [501, 532] width 29 height 11
click at [548, 528] on span "UNPAID" at bounding box center [537, 529] width 40 height 11
click at [495, 595] on div "PAID" at bounding box center [500, 596] width 15 height 11
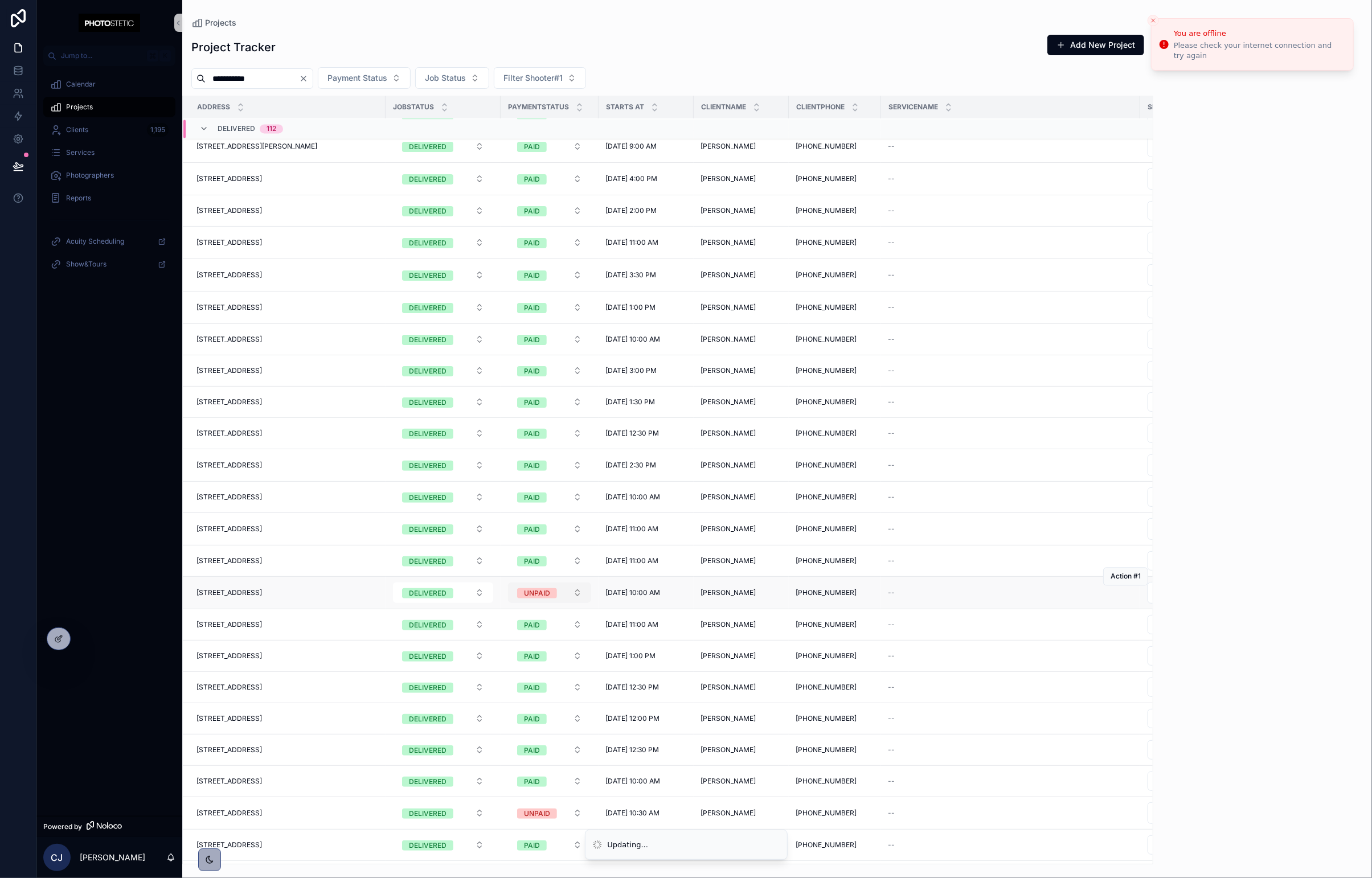
click at [530, 597] on div "UNPAID" at bounding box center [537, 593] width 26 height 11
drag, startPoint x: 510, startPoint y: 658, endPoint x: 560, endPoint y: 616, distance: 65.3
click at [510, 658] on button "PAID" at bounding box center [549, 656] width 83 height 20
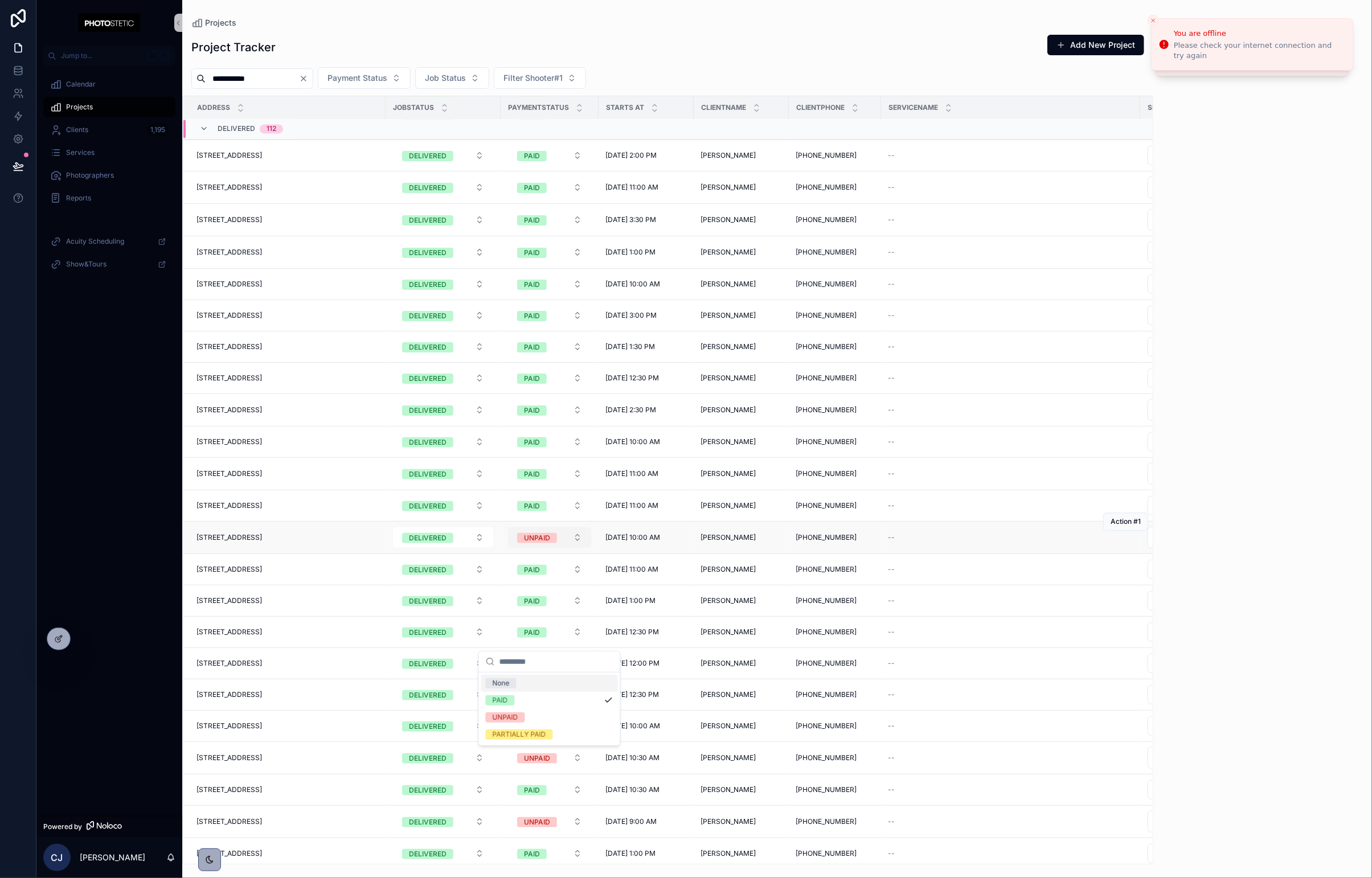
scroll to position [1765, 0]
click at [543, 574] on div "UNPAID" at bounding box center [537, 571] width 26 height 11
click at [508, 635] on span "PAID" at bounding box center [501, 637] width 29 height 11
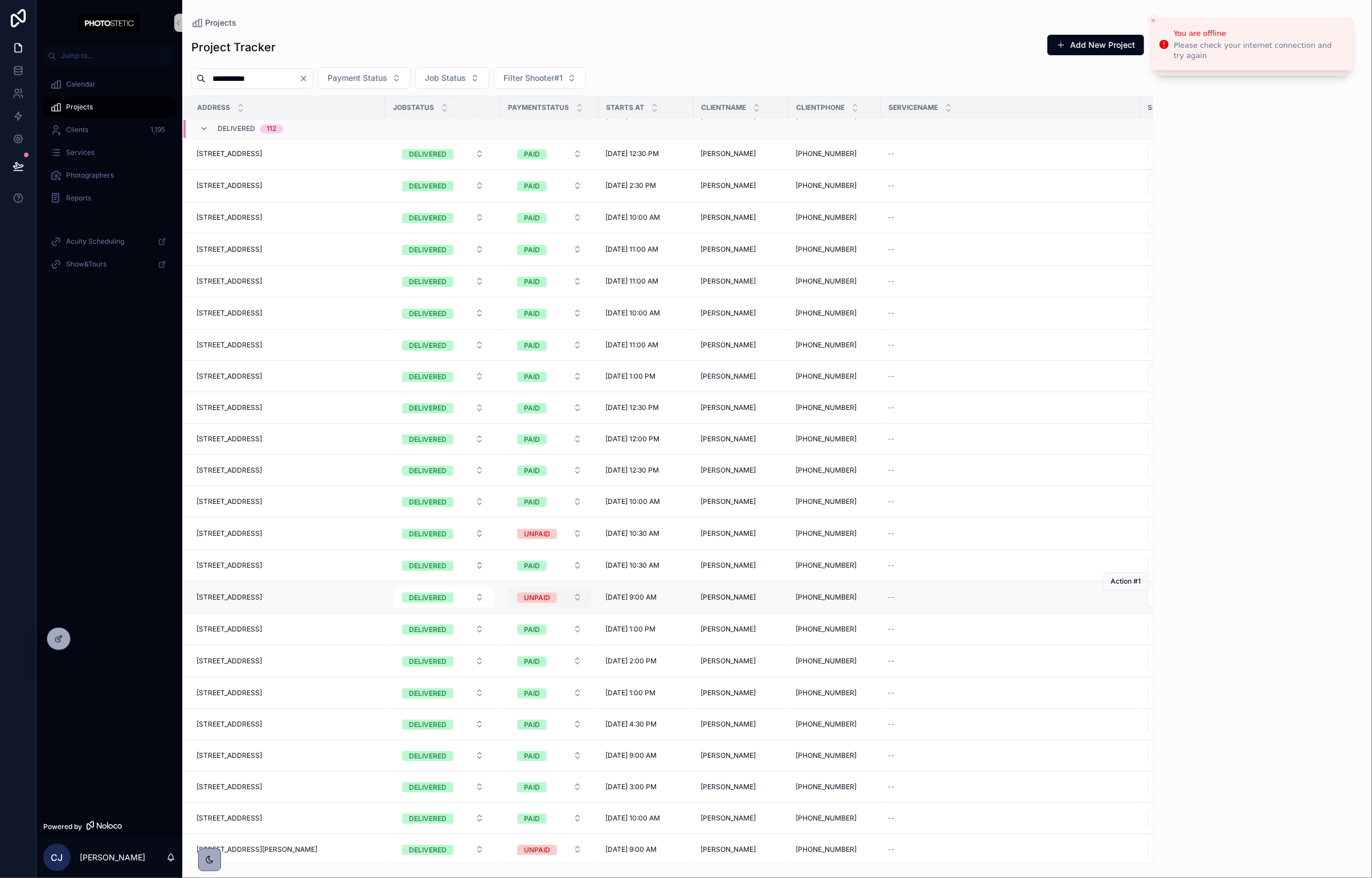
scroll to position [2029, 0]
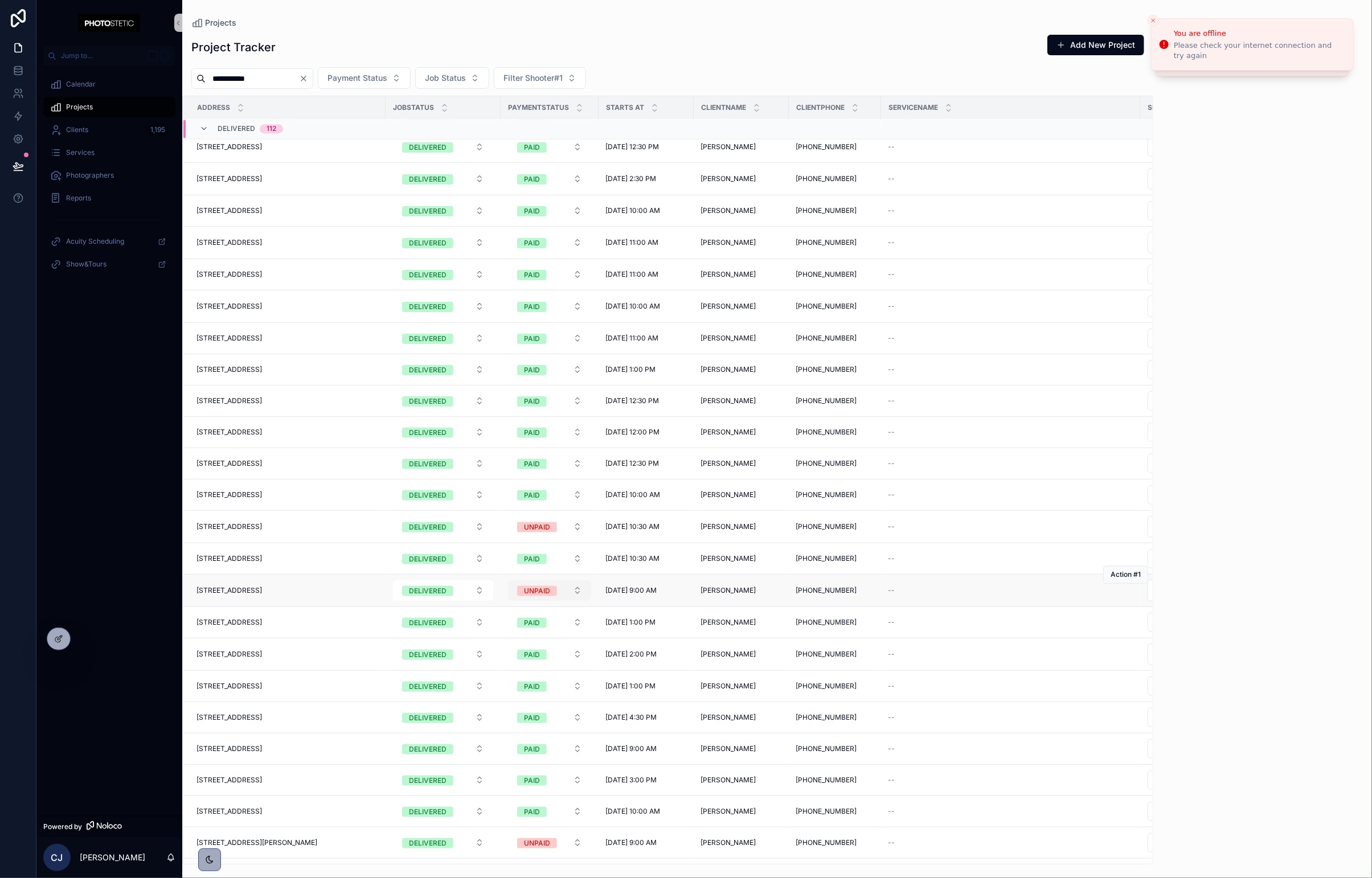
click at [549, 595] on div "UNPAID" at bounding box center [537, 591] width 26 height 11
click at [535, 662] on div "PAID" at bounding box center [550, 656] width 137 height 17
click at [564, 532] on button "UNPAID" at bounding box center [549, 527] width 83 height 20
click at [540, 595] on span "PAID" at bounding box center [531, 593] width 30 height 11
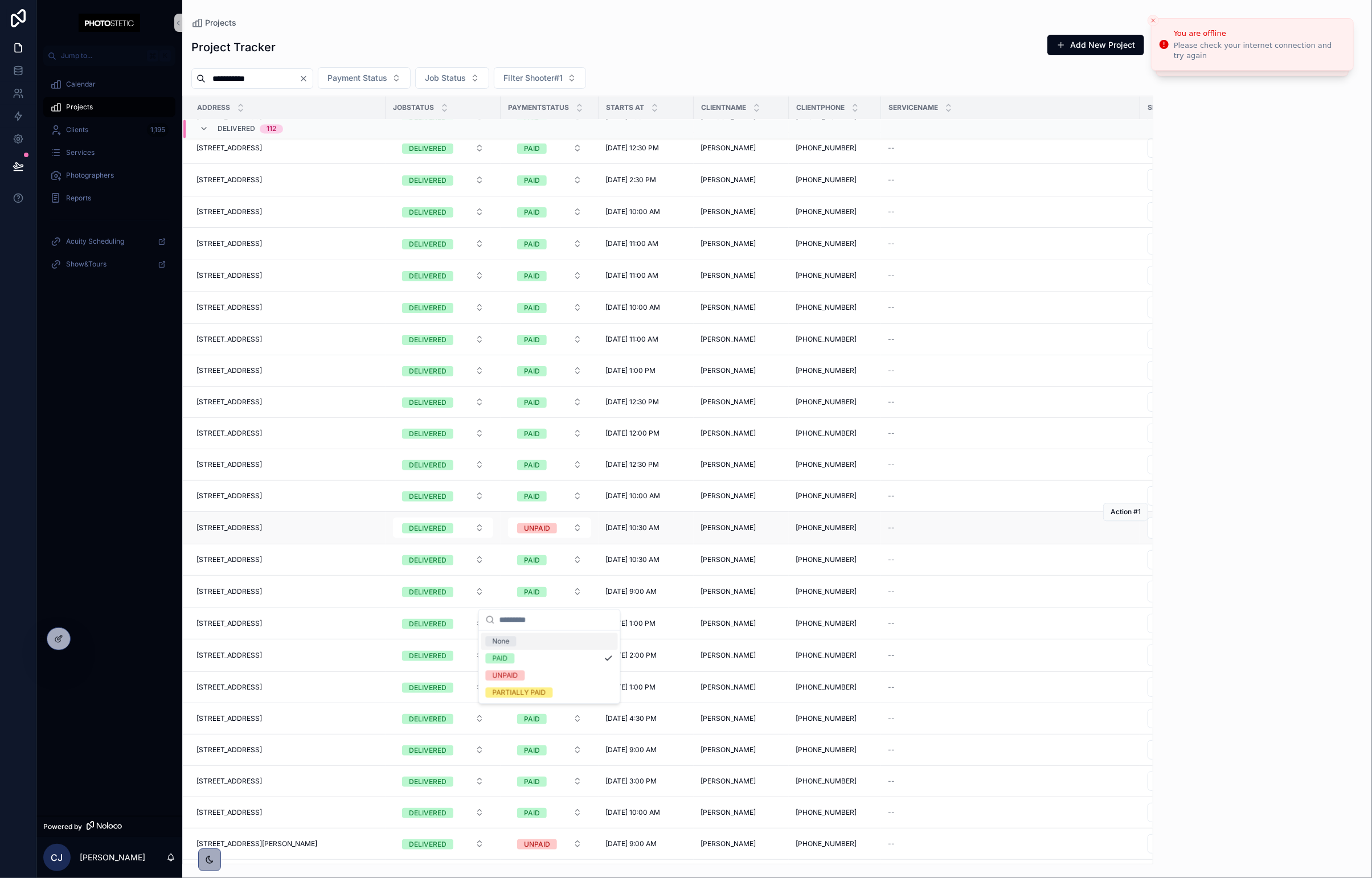
scroll to position [2027, 0]
click at [559, 537] on button "UNPAID" at bounding box center [549, 528] width 83 height 20
click at [529, 589] on div "PAID" at bounding box center [550, 595] width 137 height 17
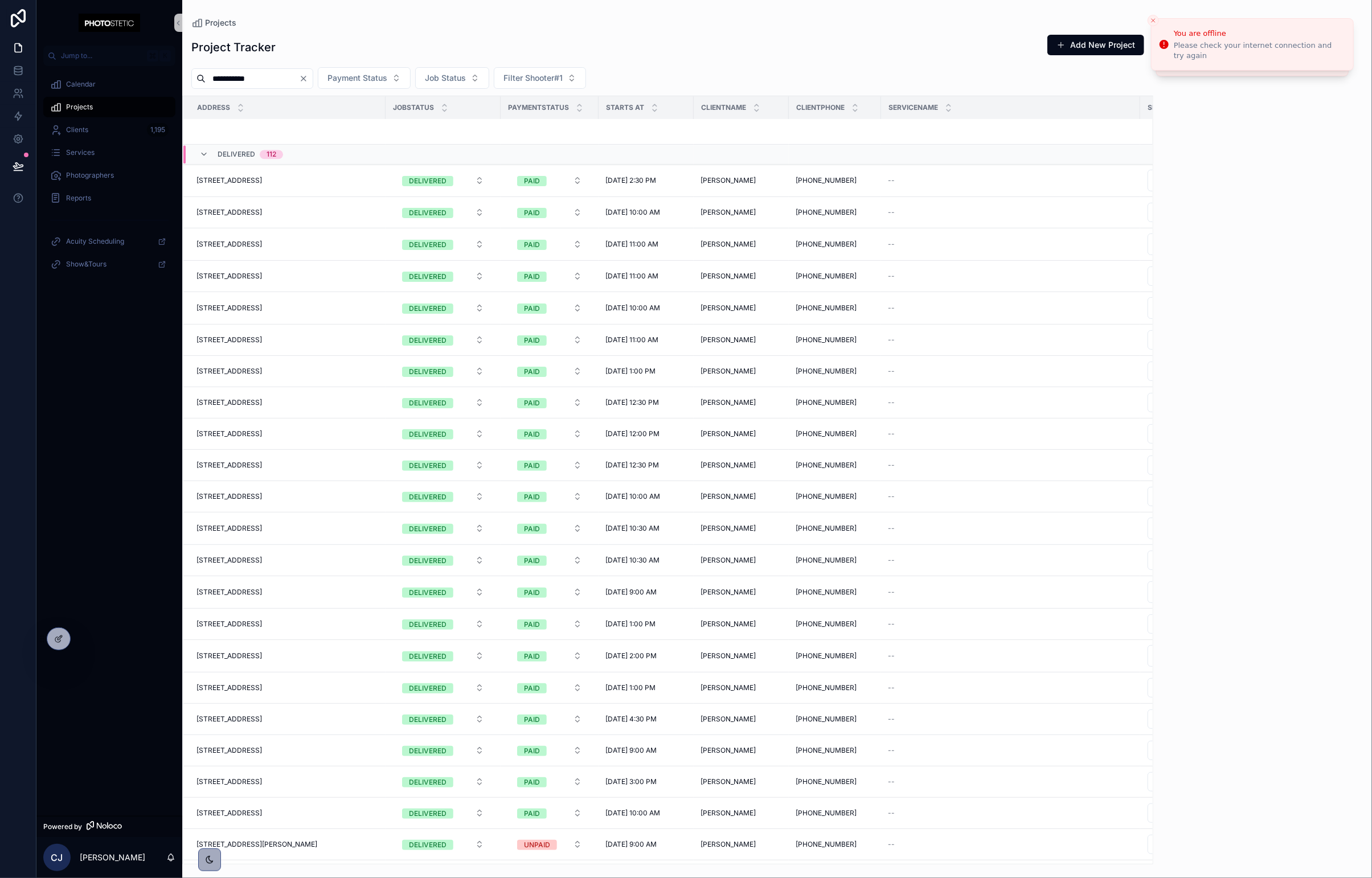
scroll to position [2386, 0]
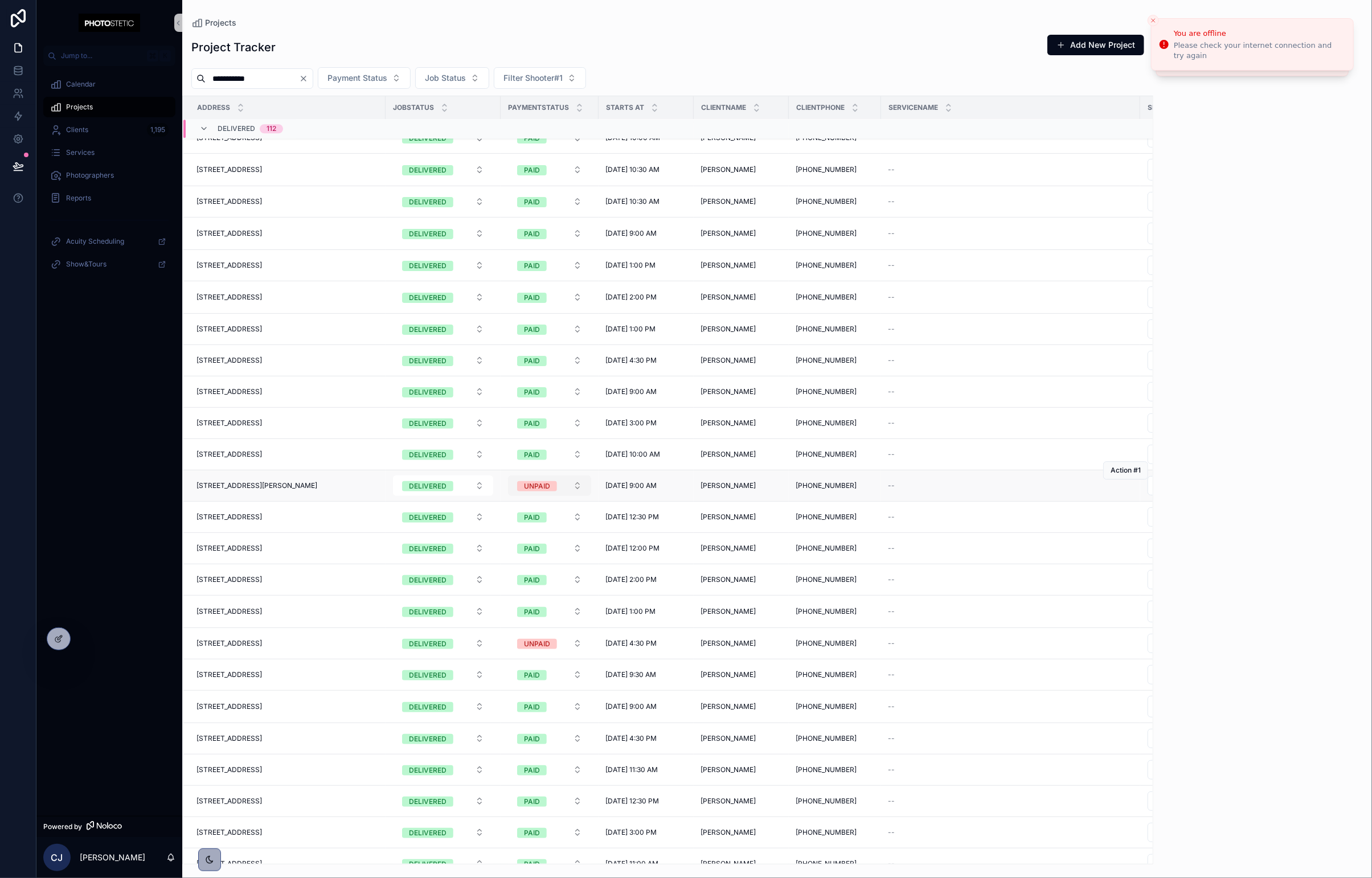
click at [575, 485] on button "UNPAID" at bounding box center [549, 485] width 83 height 20
click at [575, 486] on button "UNPAID" at bounding box center [549, 487] width 83 height 20
click at [558, 552] on div "PAID" at bounding box center [550, 552] width 137 height 17
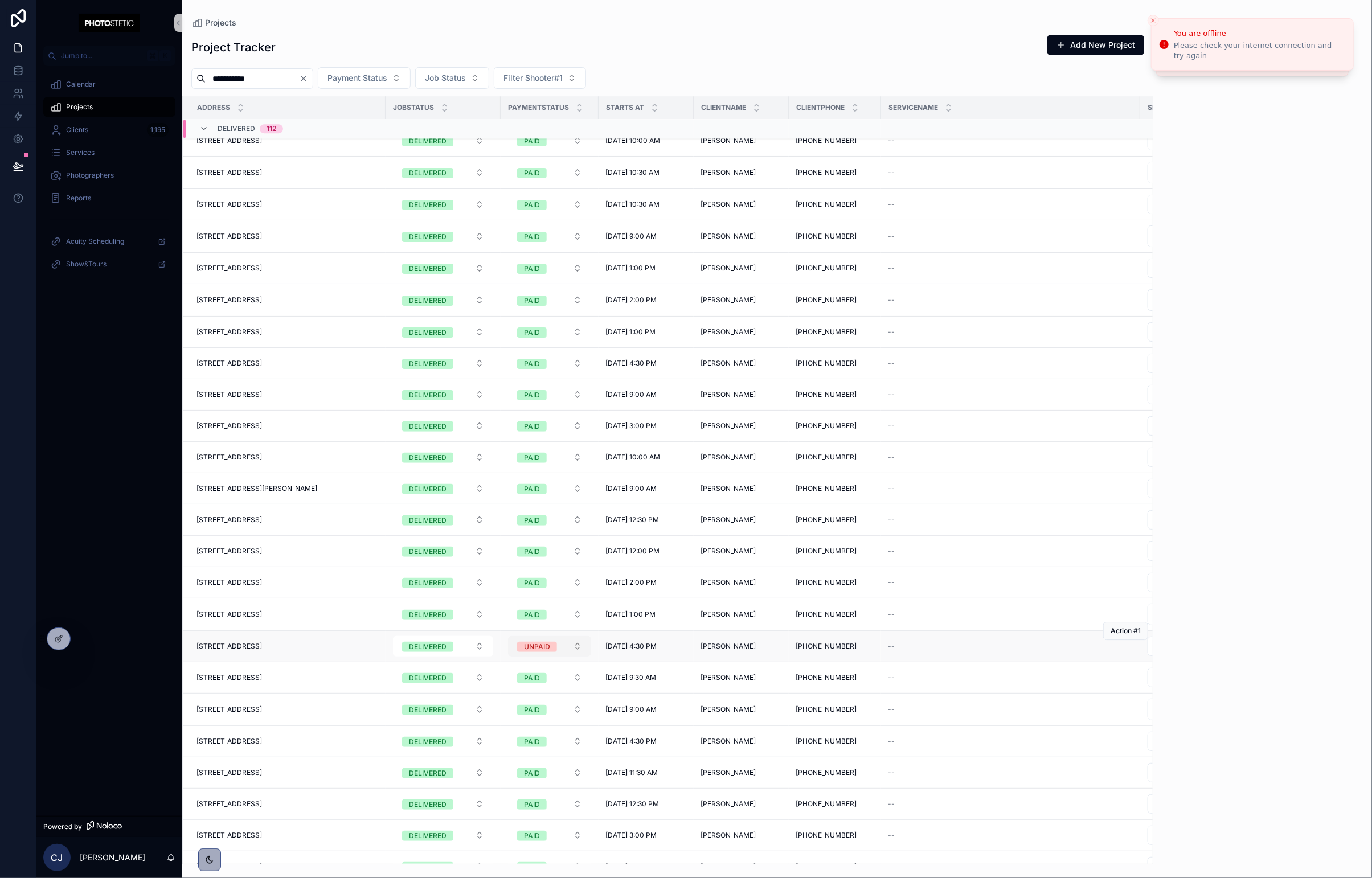
click at [576, 645] on button "UNPAID" at bounding box center [549, 646] width 83 height 20
click at [544, 712] on div "PAID" at bounding box center [550, 712] width 137 height 17
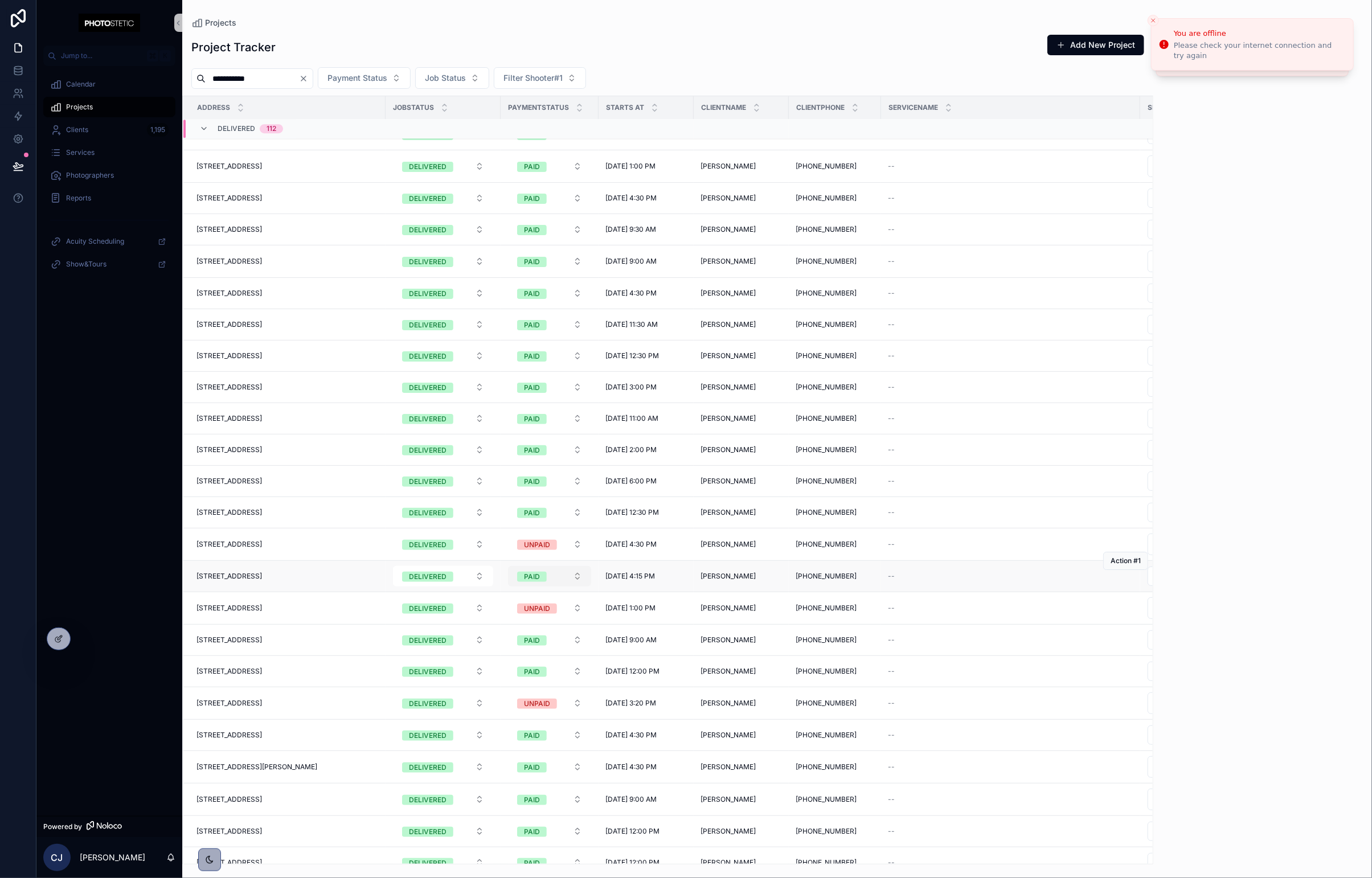
scroll to position [2831, 0]
click at [579, 583] on button "PAID" at bounding box center [549, 577] width 83 height 20
click at [567, 545] on button "UNPAID" at bounding box center [549, 545] width 83 height 20
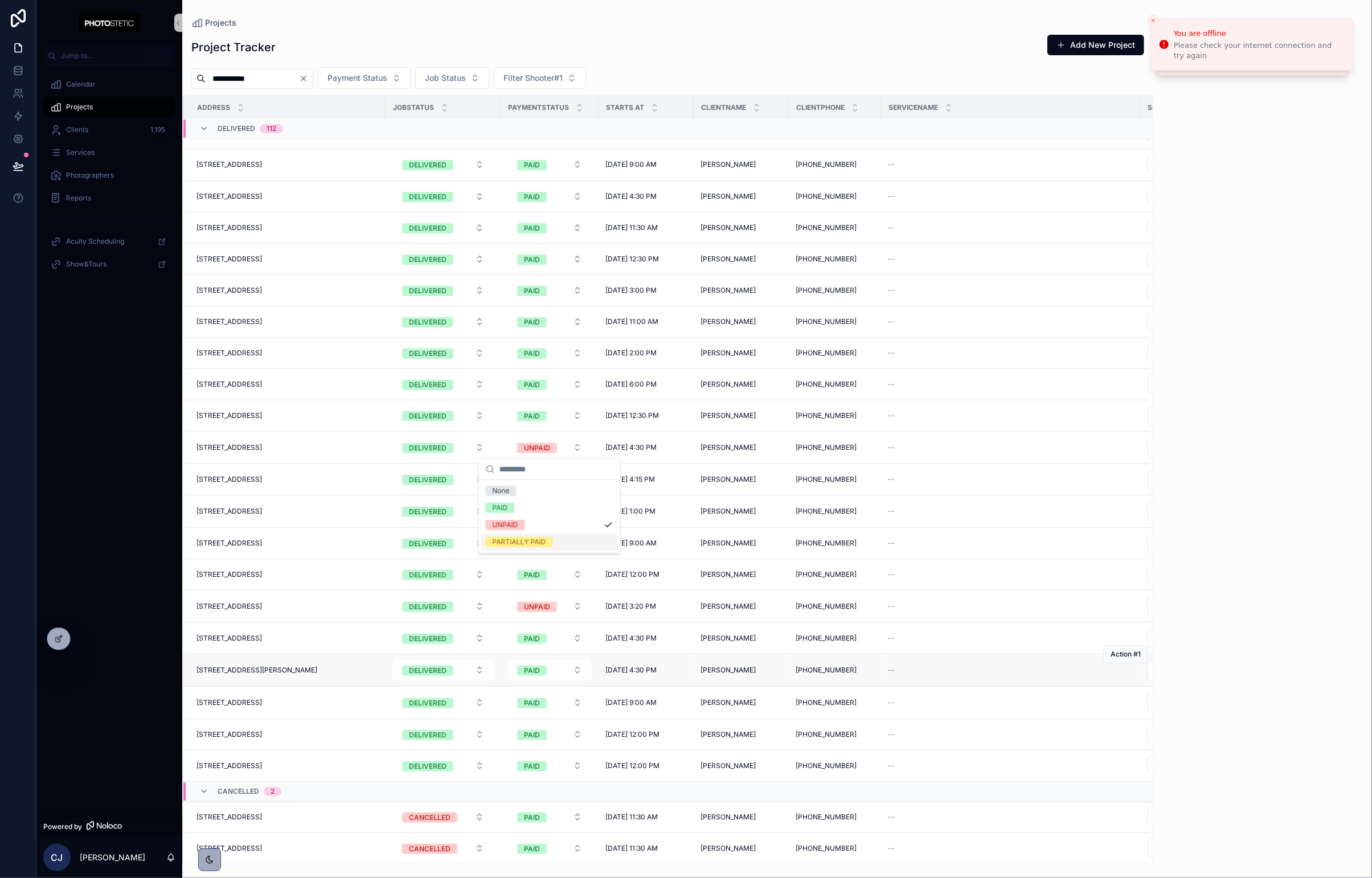
scroll to position [0, 0]
click at [574, 600] on button "UNPAID" at bounding box center [549, 606] width 83 height 20
click at [515, 665] on div "PAID" at bounding box center [550, 668] width 137 height 17
click at [587, 516] on button "UNPAID" at bounding box center [549, 511] width 83 height 20
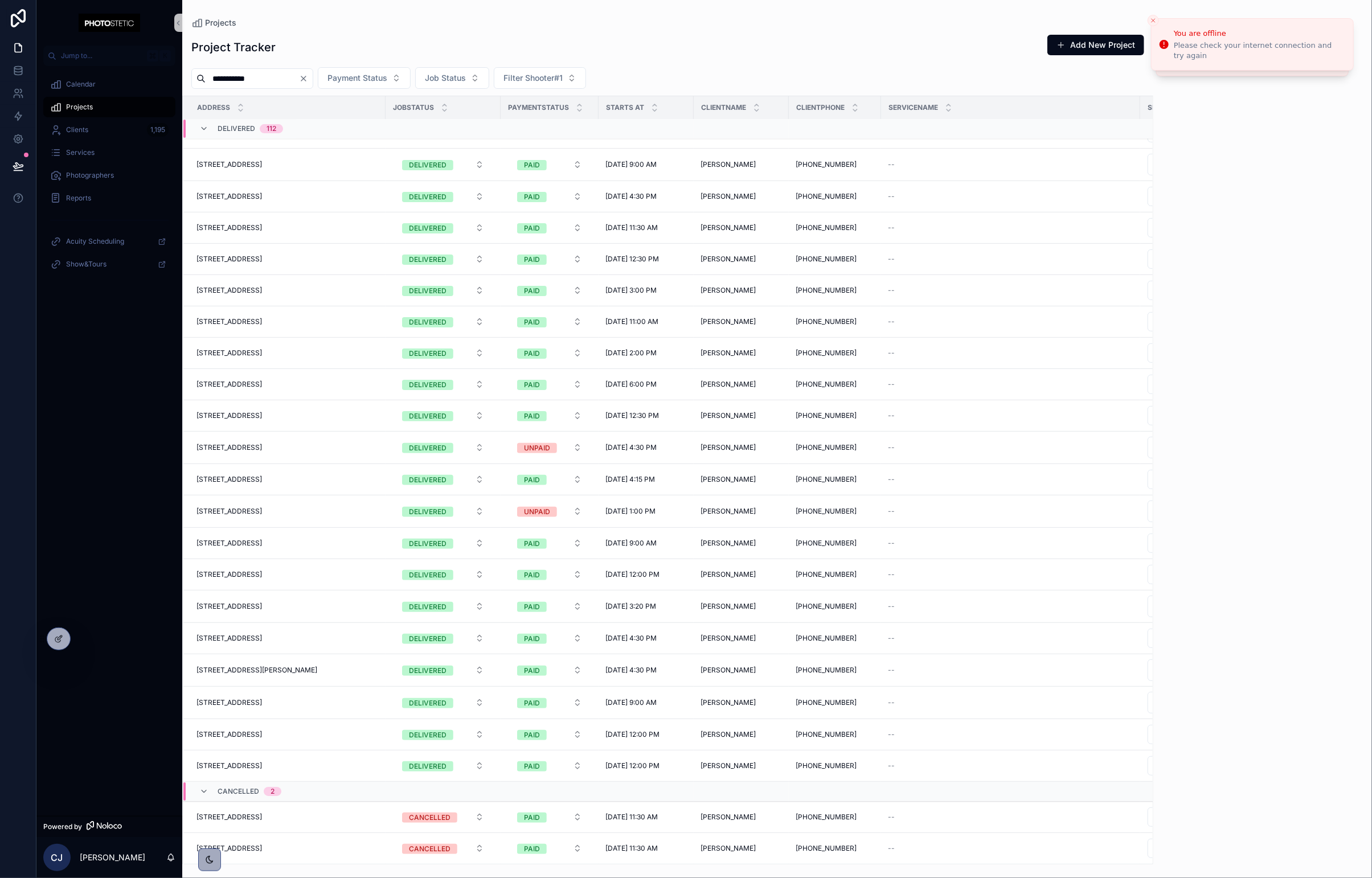
scroll to position [2931, 0]
click at [566, 451] on button "UNPAID" at bounding box center [549, 447] width 83 height 20
click at [556, 512] on div "PAID" at bounding box center [550, 511] width 137 height 17
click at [574, 514] on button "UNPAID" at bounding box center [549, 511] width 83 height 20
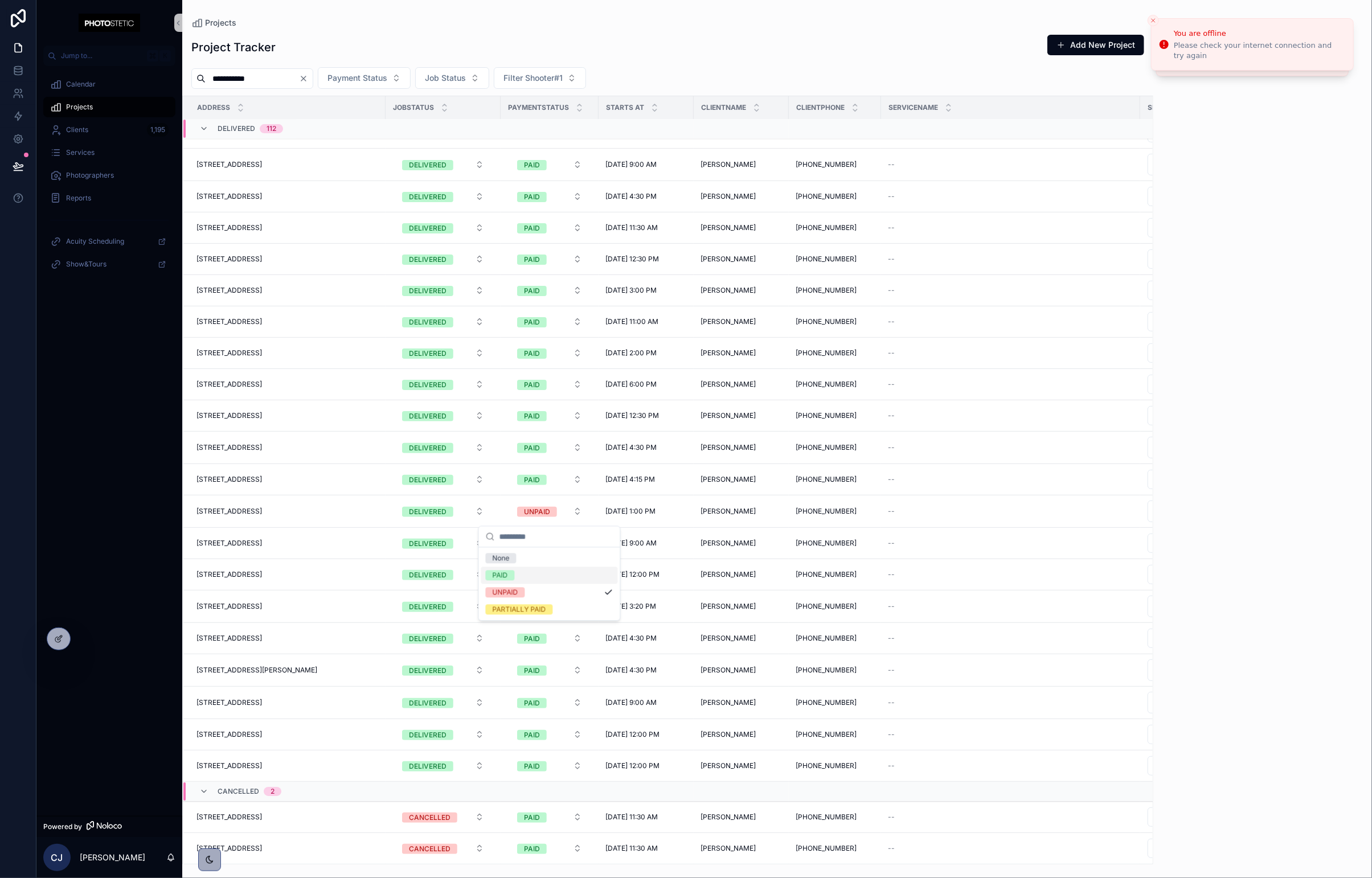
click at [527, 578] on div "PAID" at bounding box center [550, 575] width 137 height 17
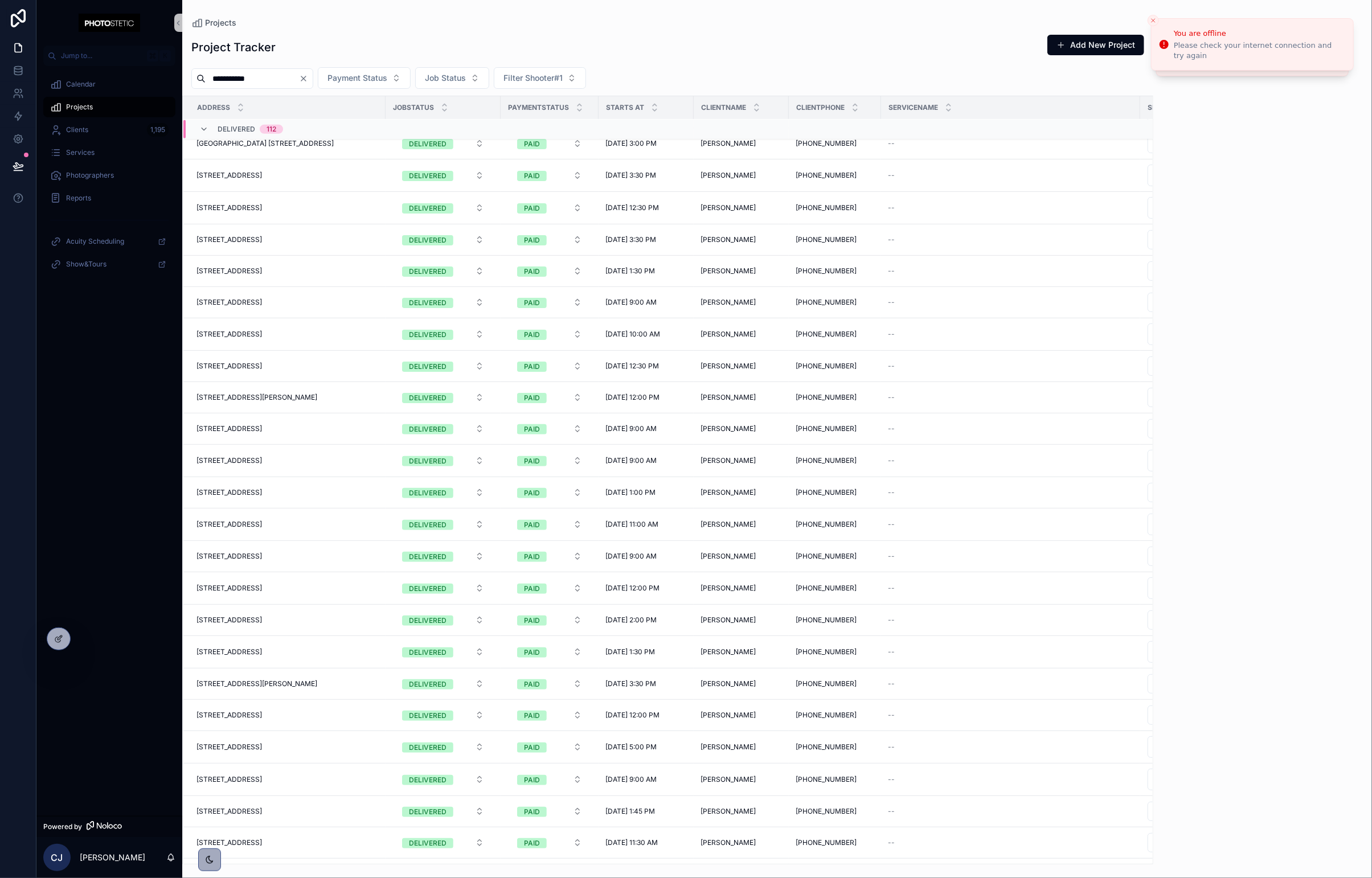
scroll to position [-56, 0]
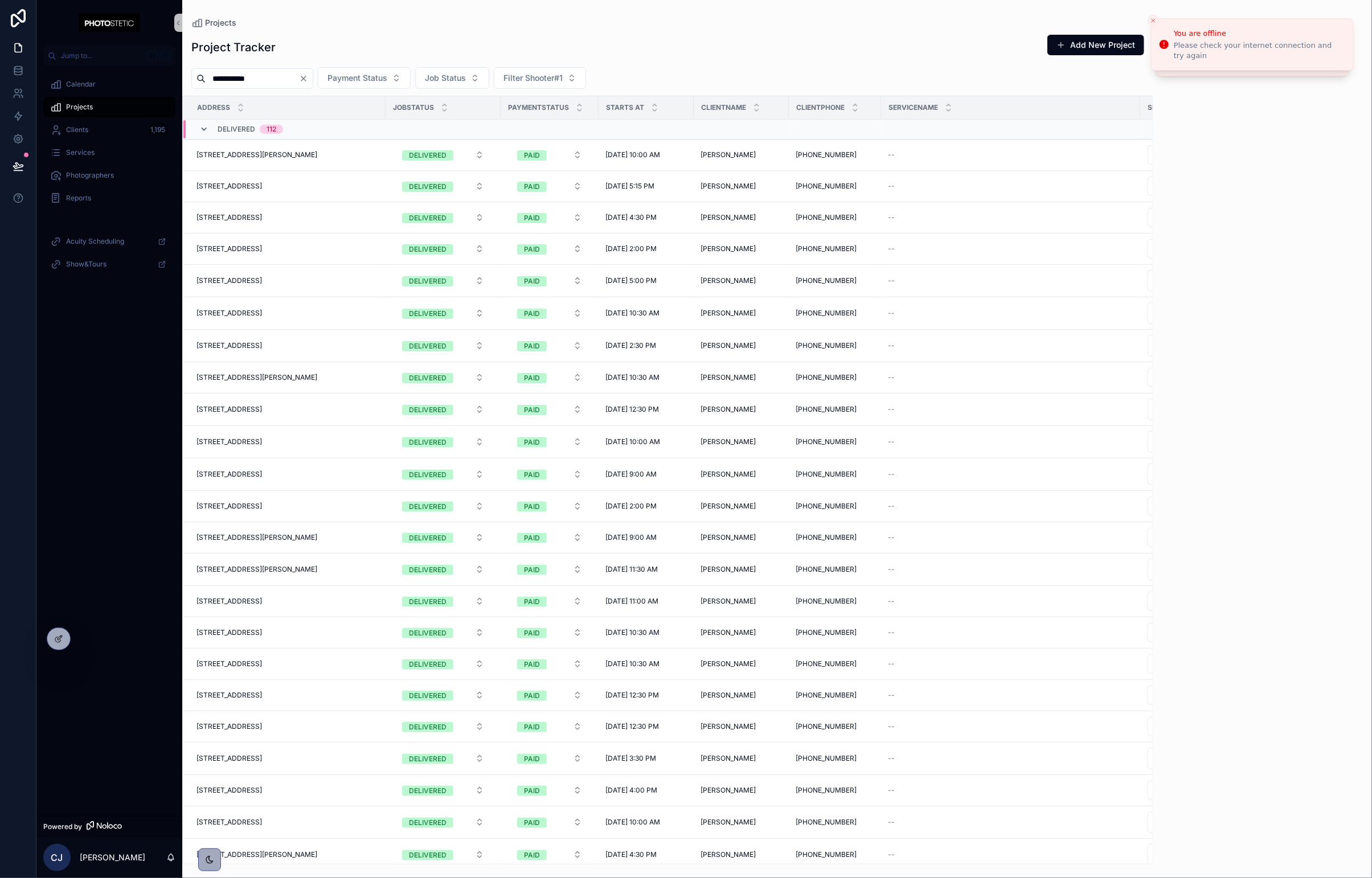
click at [207, 130] on icon "scrollable content" at bounding box center [204, 130] width 9 height 9
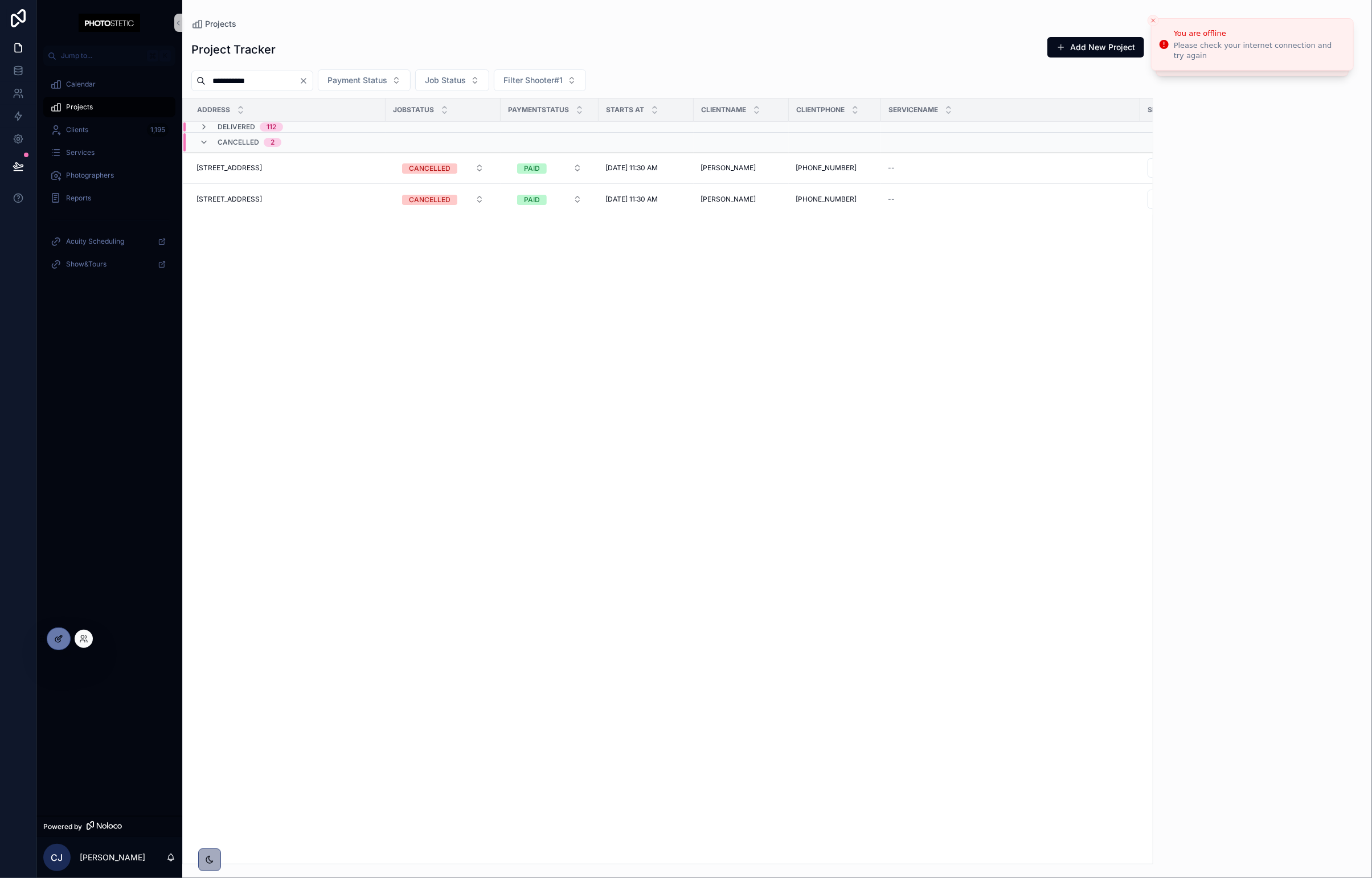
click at [62, 639] on icon at bounding box center [59, 639] width 9 height 9
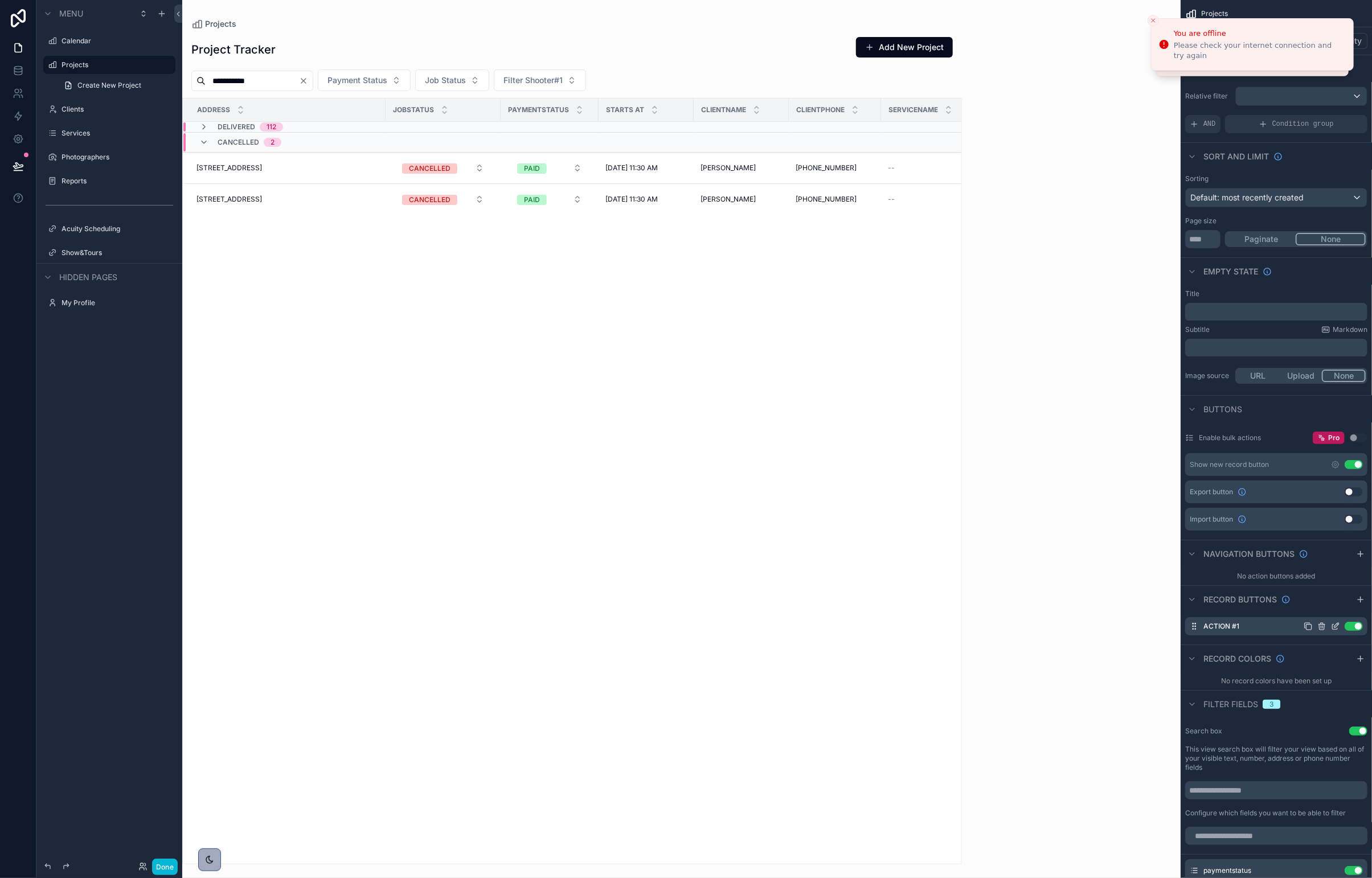
click at [1014, 623] on icon "scrollable content" at bounding box center [1335, 626] width 9 height 9
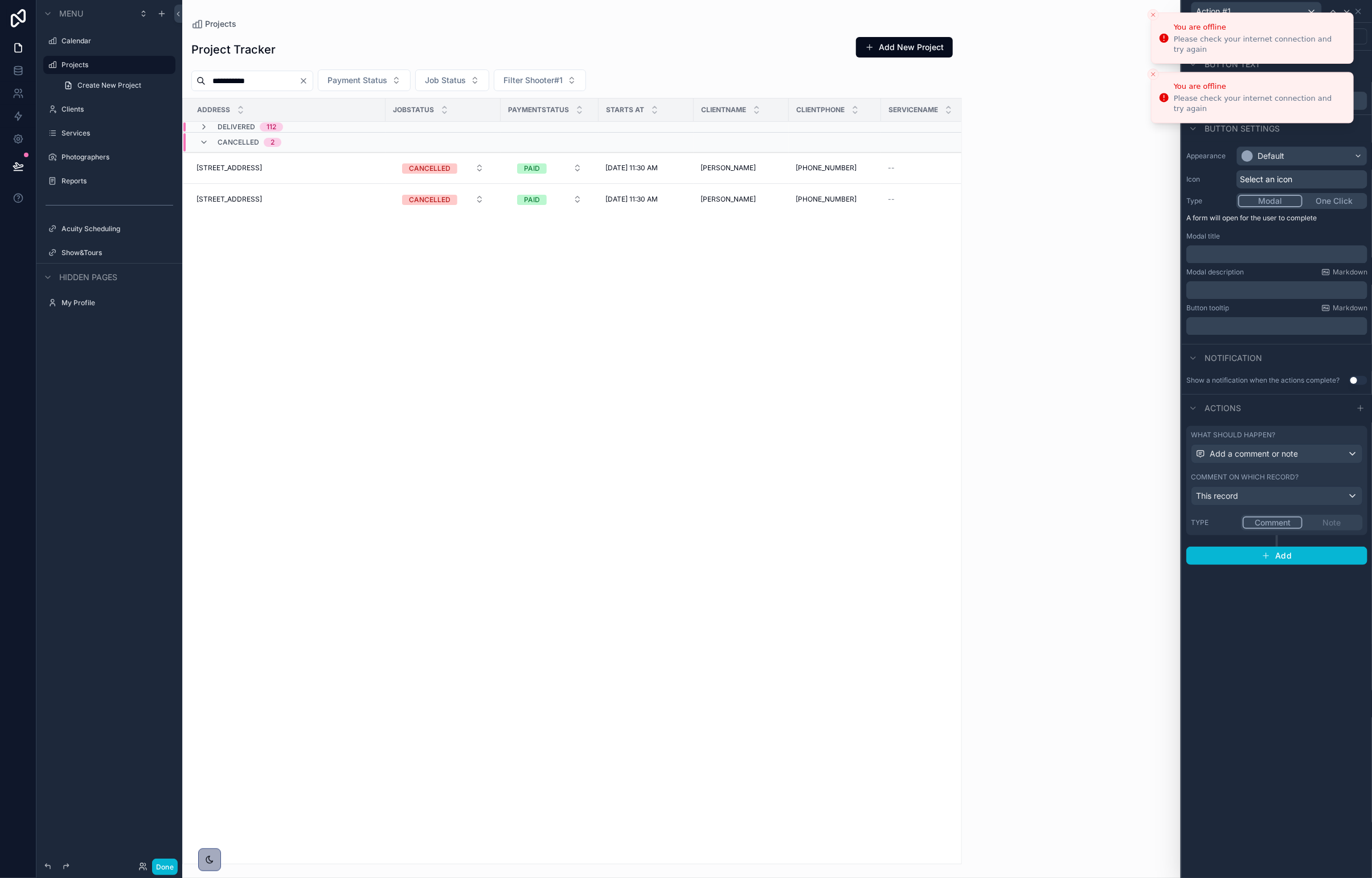
click at [1014, 17] on icon "Close toast" at bounding box center [1153, 14] width 7 height 7
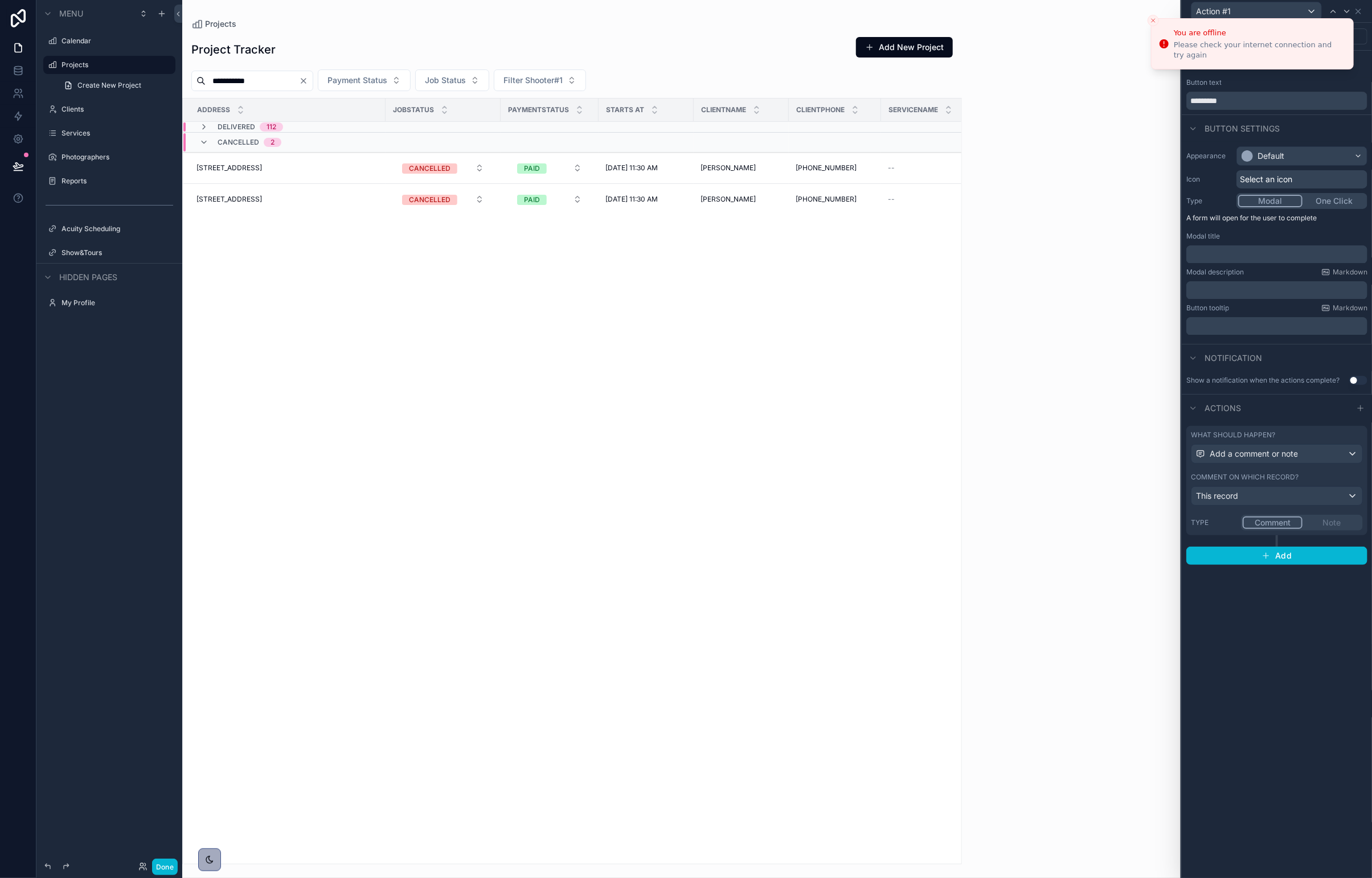
click at [1014, 17] on icon "Close toast" at bounding box center [1153, 20] width 7 height 7
click at [1014, 11] on icon at bounding box center [1358, 11] width 9 height 9
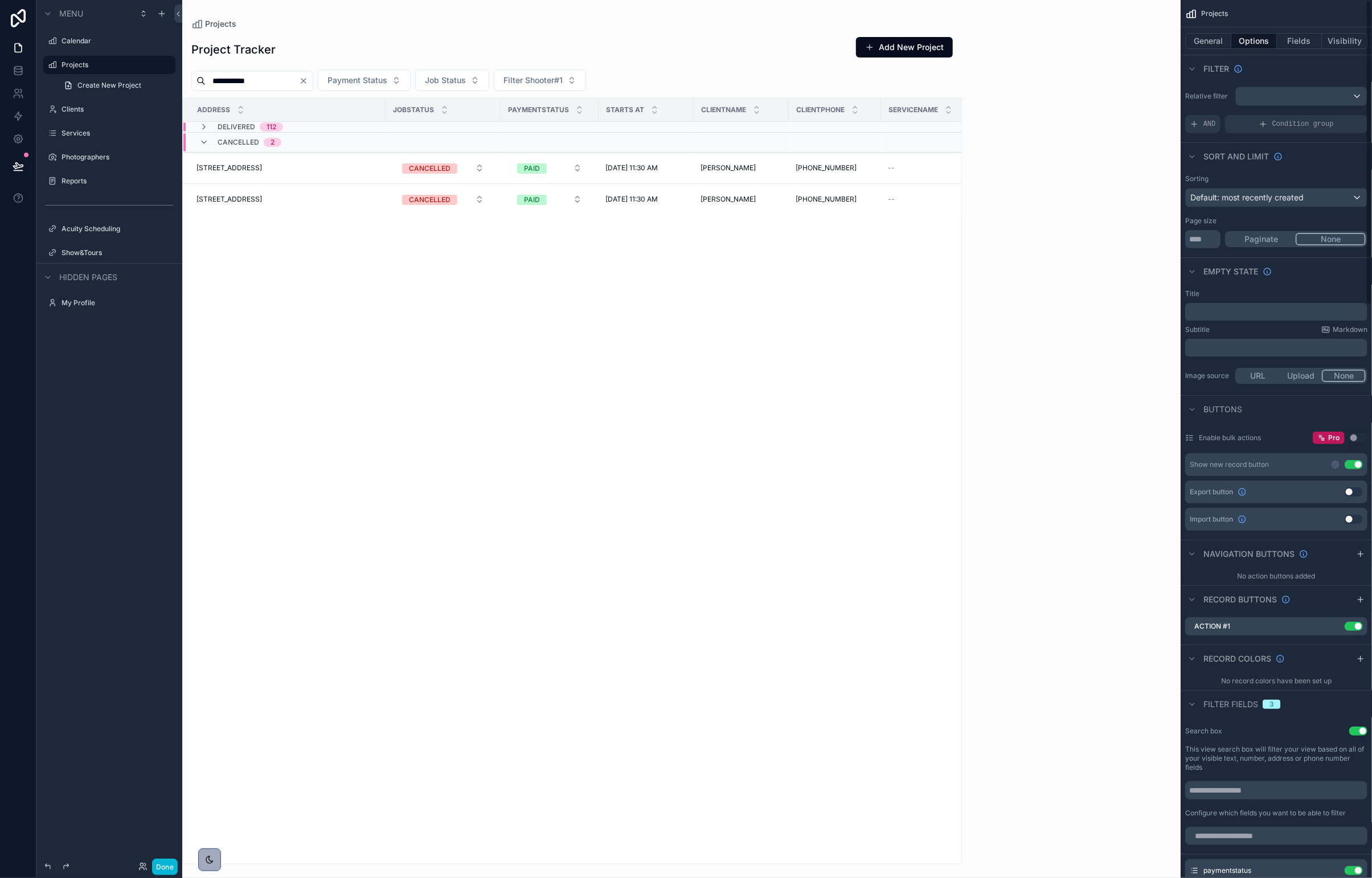
click at [1014, 462] on button "Use setting" at bounding box center [1354, 465] width 18 height 9
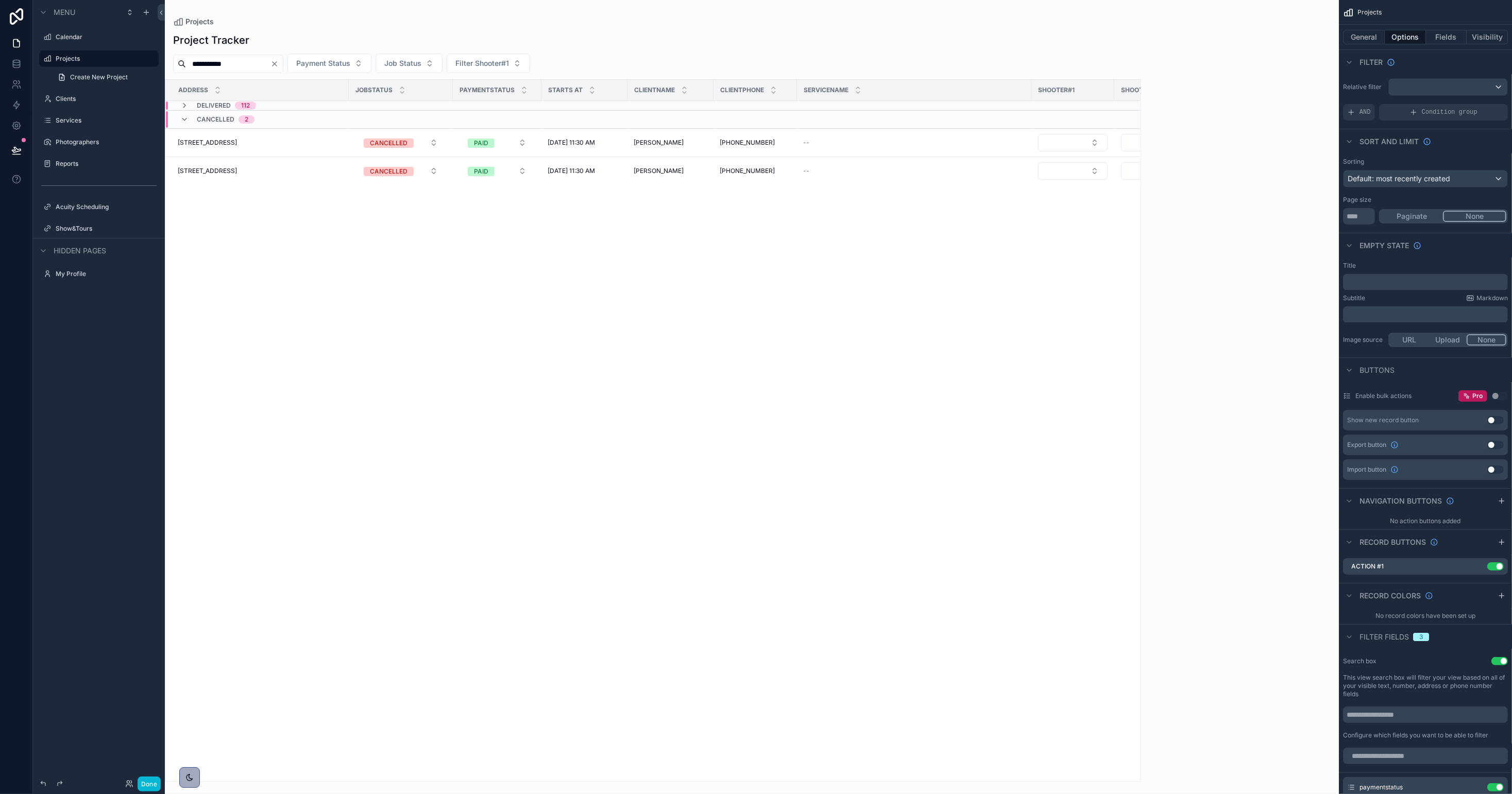
scroll to position [0, 0]
click at [142, 779] on button "Done" at bounding box center [149, 784] width 23 height 15
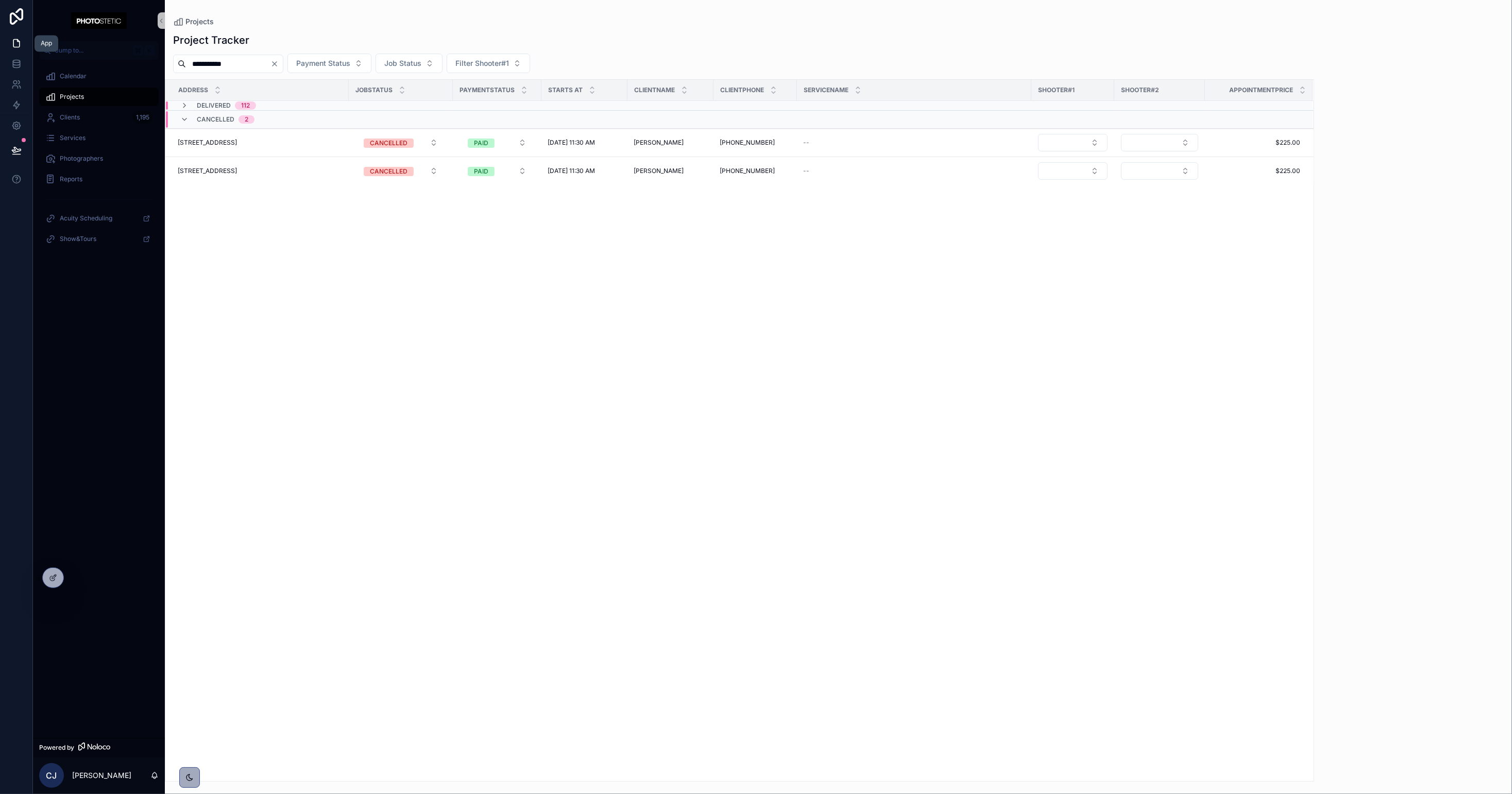
click at [21, 43] on icon at bounding box center [16, 43] width 10 height 10
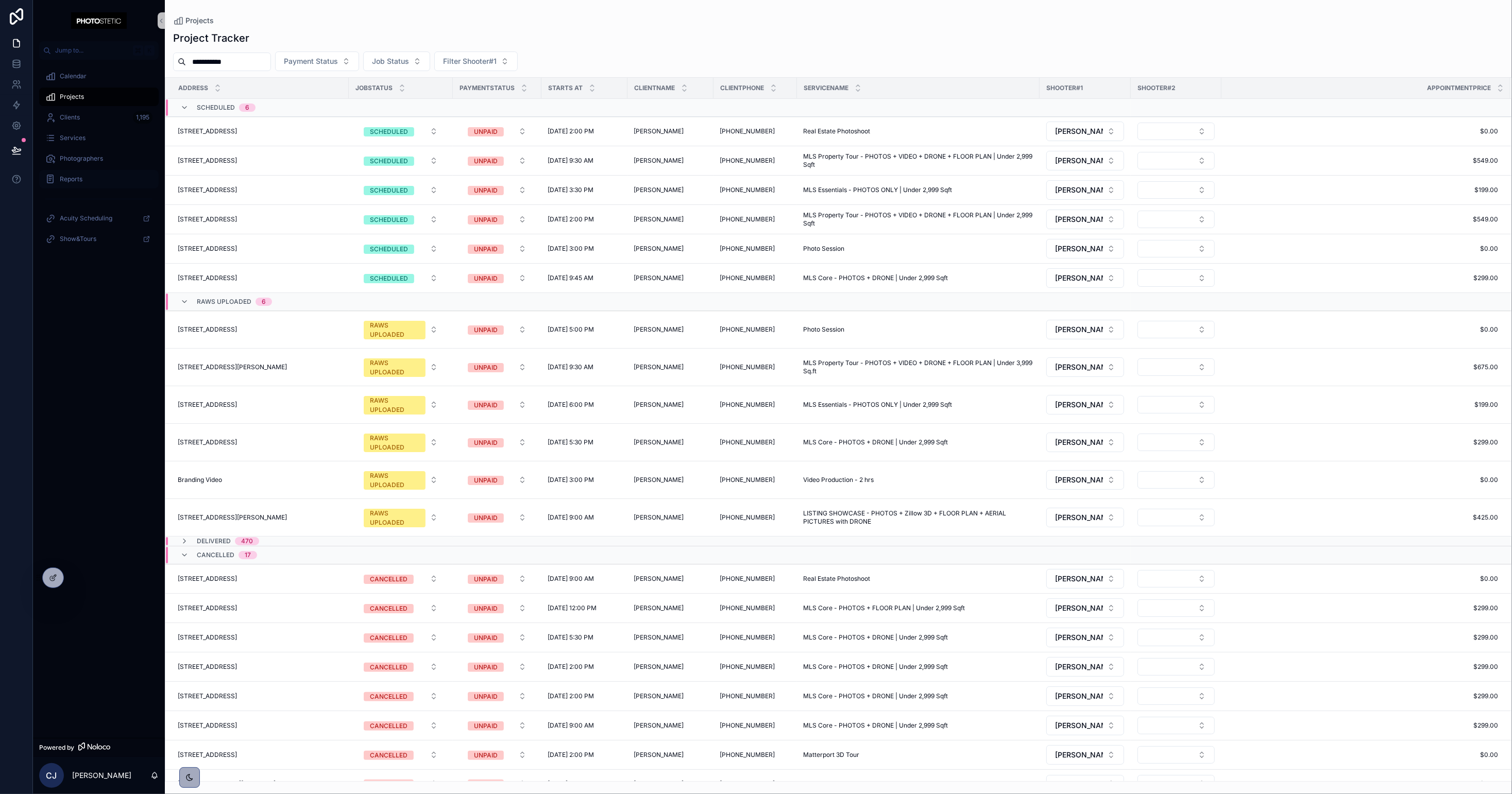
click at [74, 178] on span "Reports" at bounding box center [71, 179] width 23 height 8
